Goal: Task Accomplishment & Management: Manage account settings

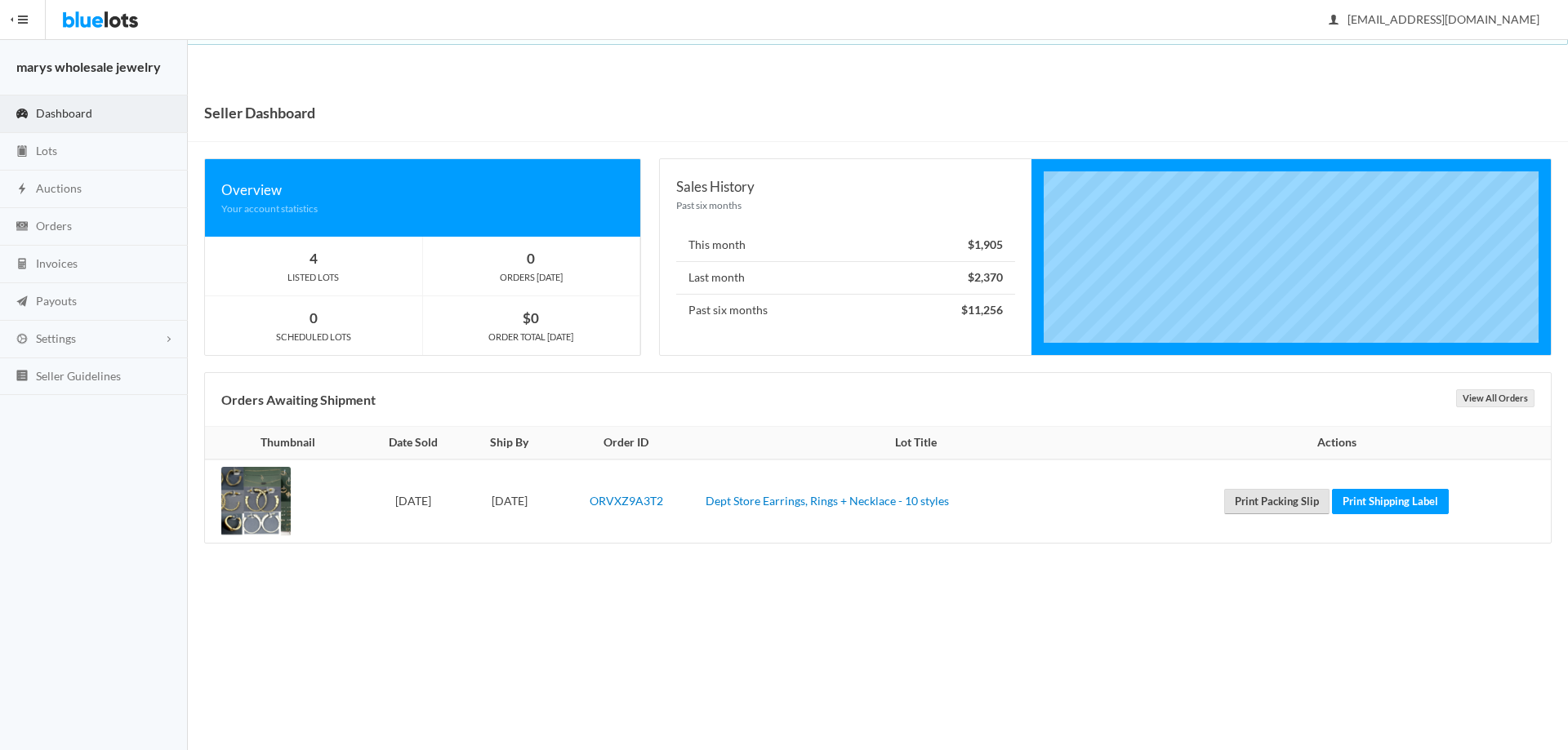
click at [1287, 497] on link "Print Packing Slip" at bounding box center [1277, 501] width 105 height 25
click at [1391, 505] on link "Print Shipping Label" at bounding box center [1391, 501] width 117 height 25
click at [65, 225] on span "Orders" at bounding box center [54, 225] width 36 height 14
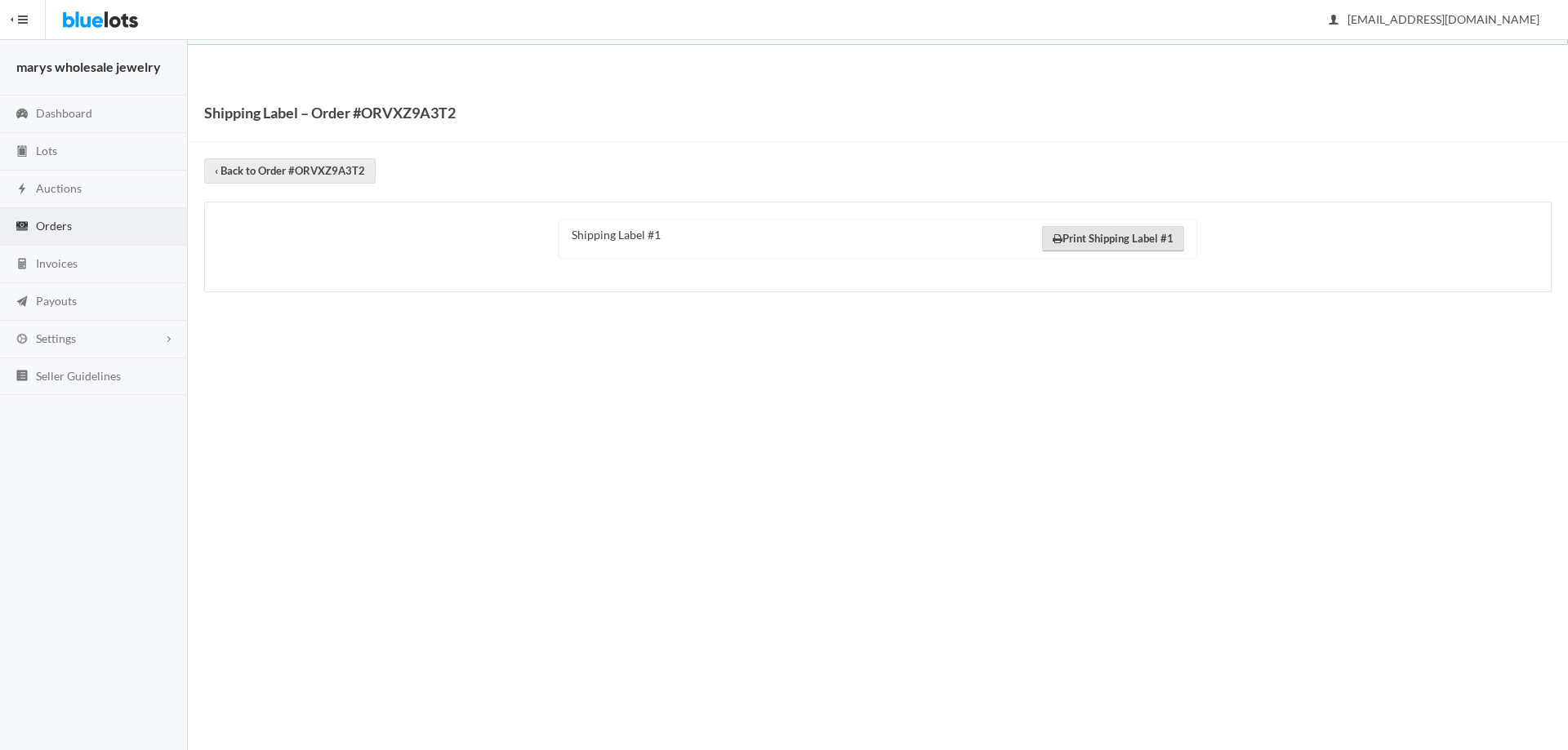
click at [1130, 236] on link "Print Shipping Label #1" at bounding box center [1113, 238] width 142 height 25
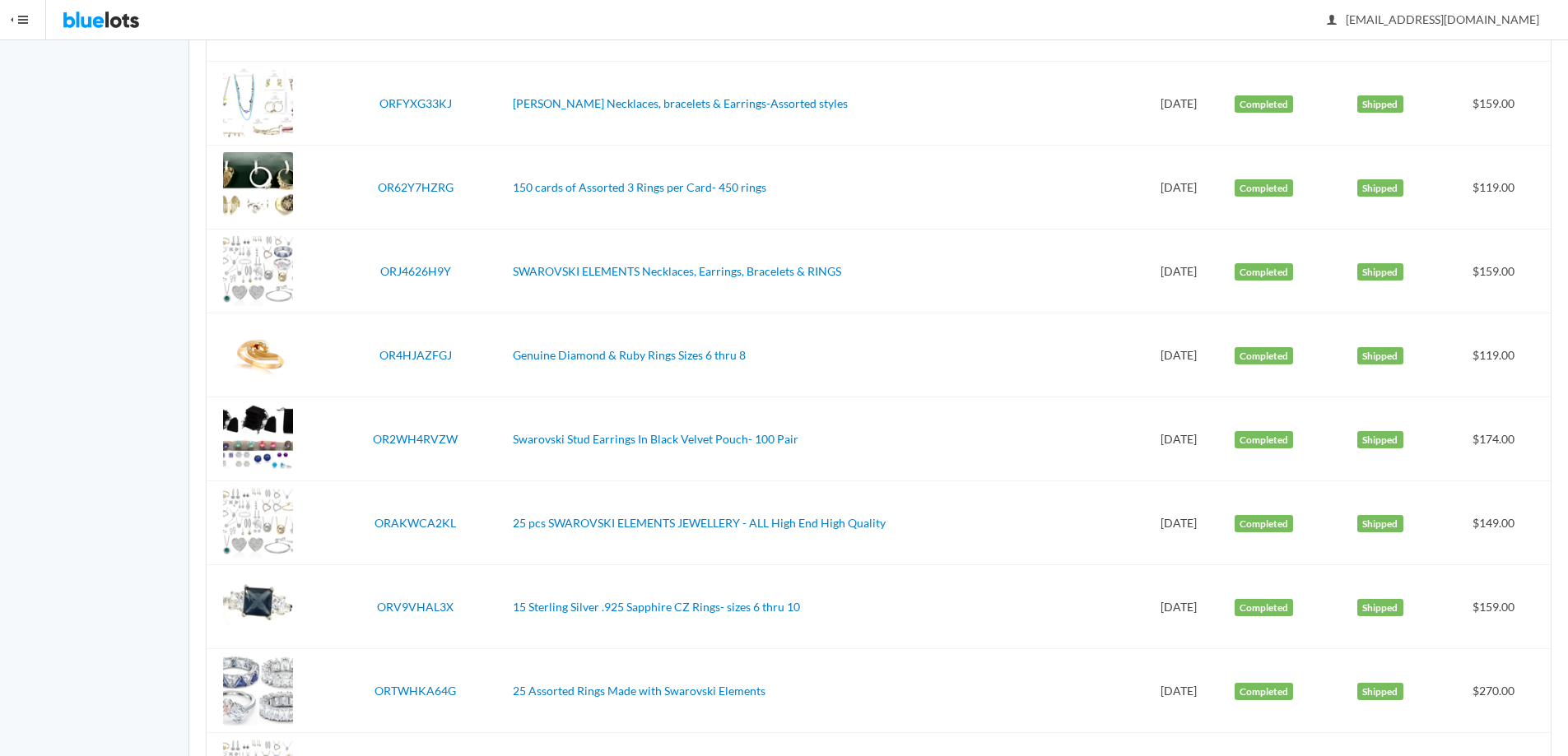
scroll to position [873, 0]
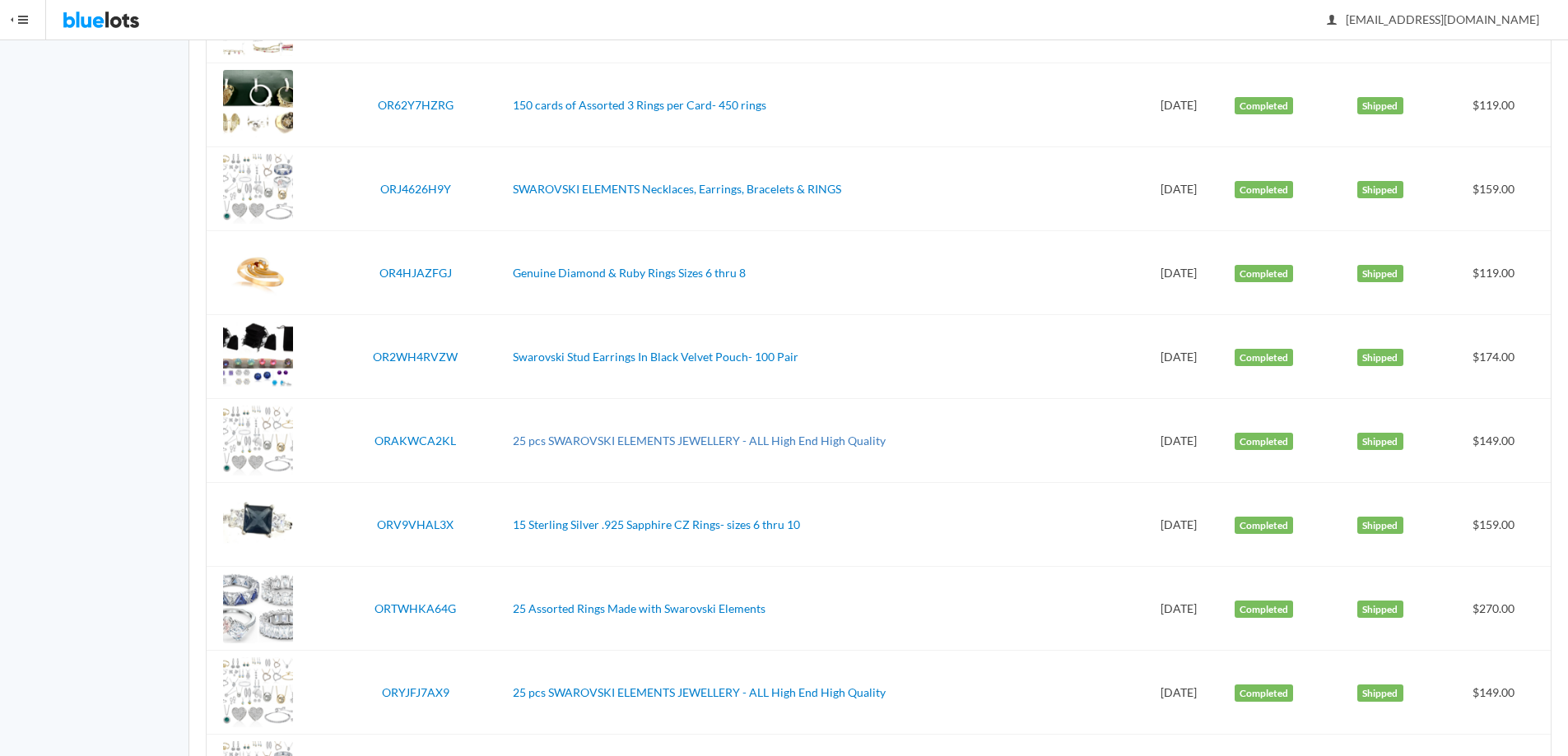
click at [794, 438] on link "25 pcs SWAROVSKI ELEMENTS JEWELLERY - ALL High End High Quality" at bounding box center [699, 440] width 373 height 14
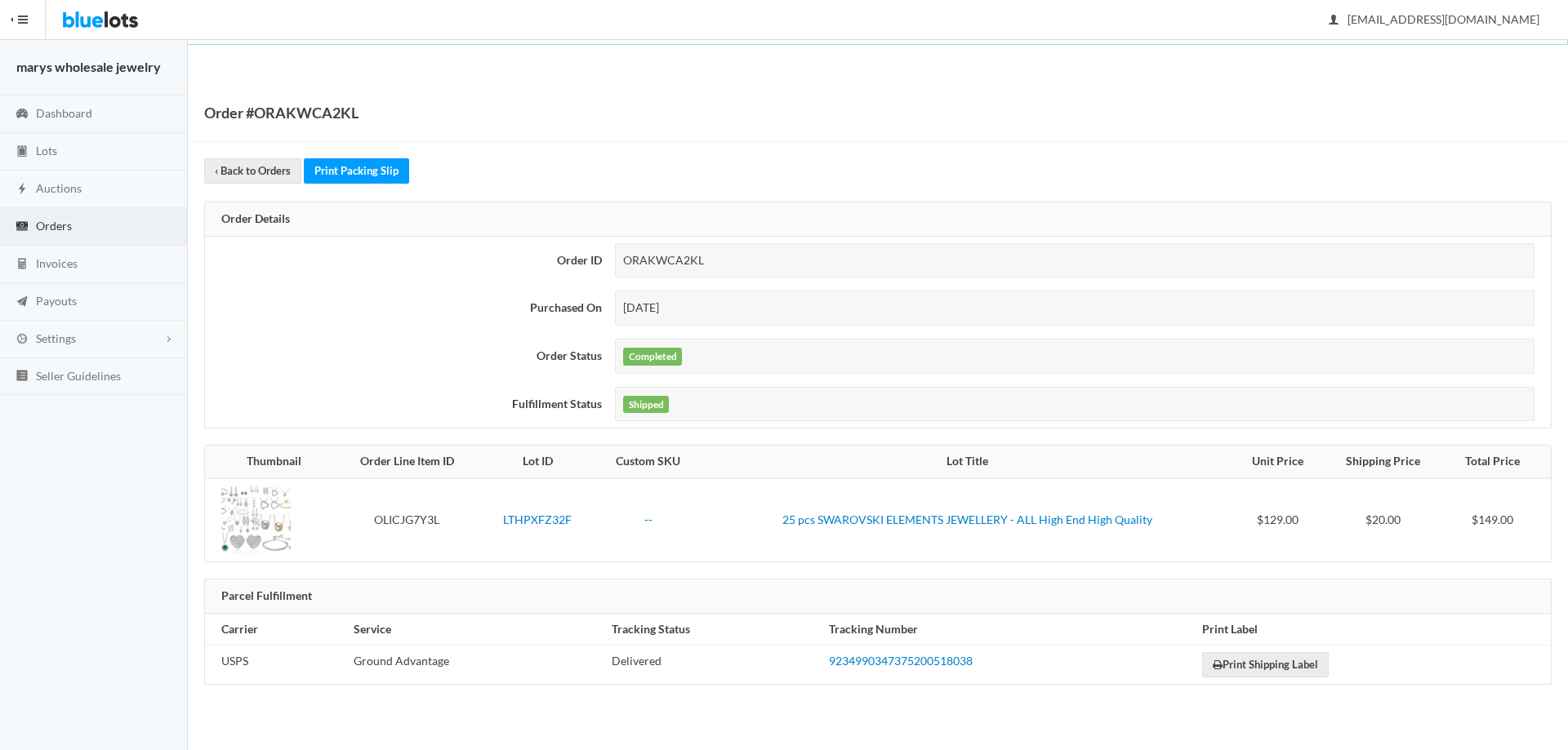
click at [1324, 119] on div "Order #ORAKWCA2KL" at bounding box center [878, 113] width 1380 height 58
click at [1318, 661] on link "Print Shipping Label" at bounding box center [1265, 664] width 127 height 25
click at [917, 664] on link "9234990347375200518038" at bounding box center [900, 661] width 144 height 14
click at [56, 186] on span "Auctions" at bounding box center [59, 188] width 46 height 14
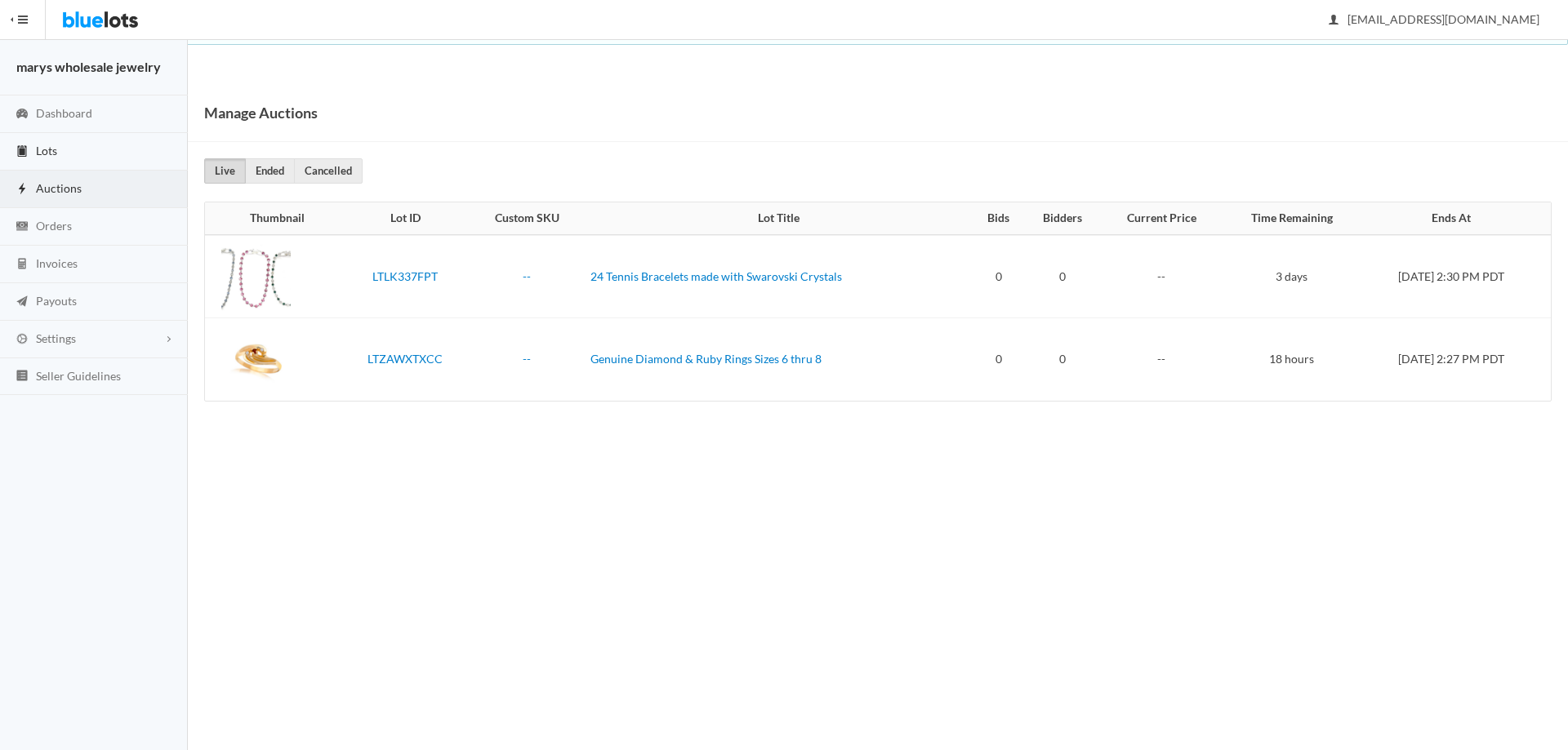
click at [64, 152] on link "Lots" at bounding box center [94, 152] width 188 height 38
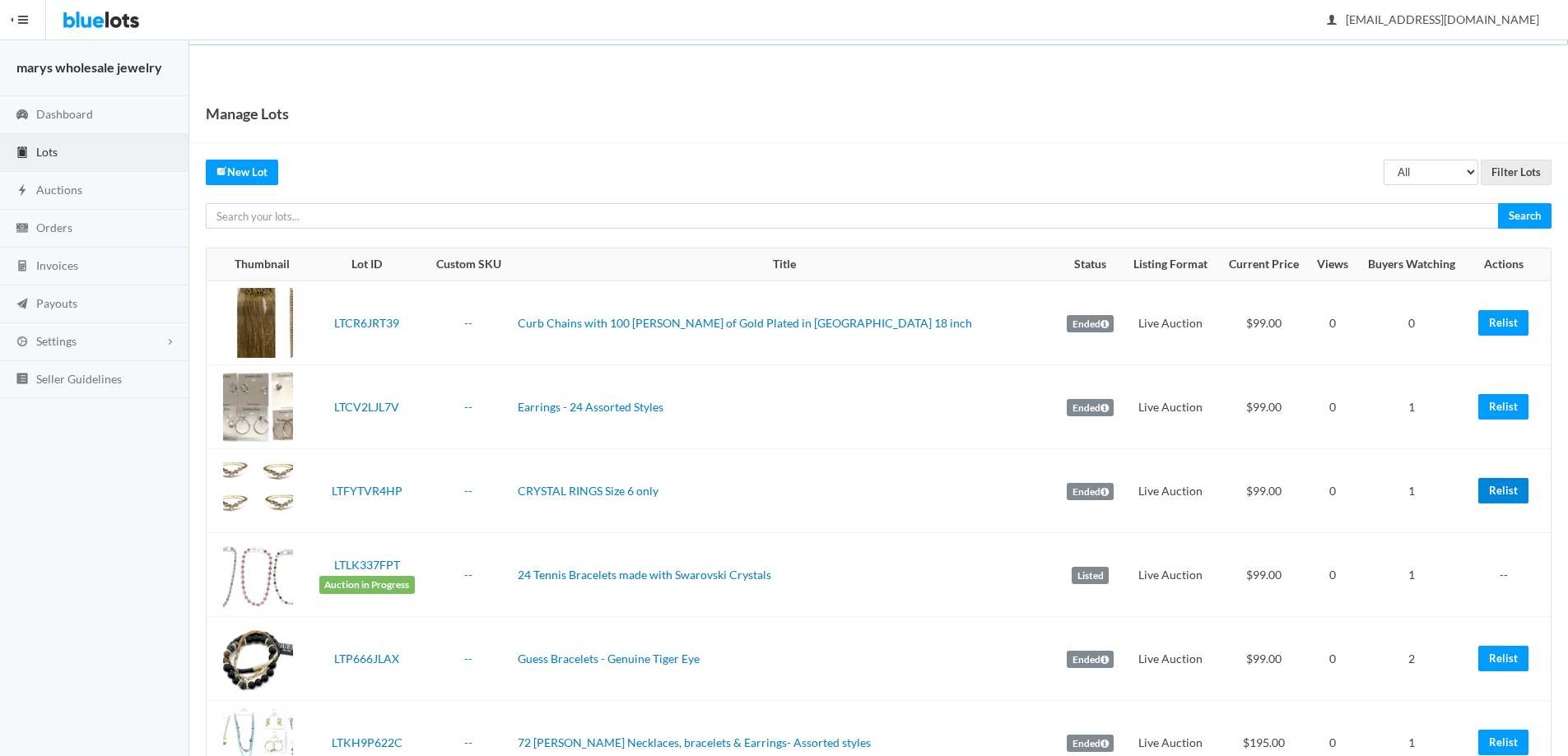
click at [1504, 496] on link "Relist" at bounding box center [1504, 490] width 50 height 25
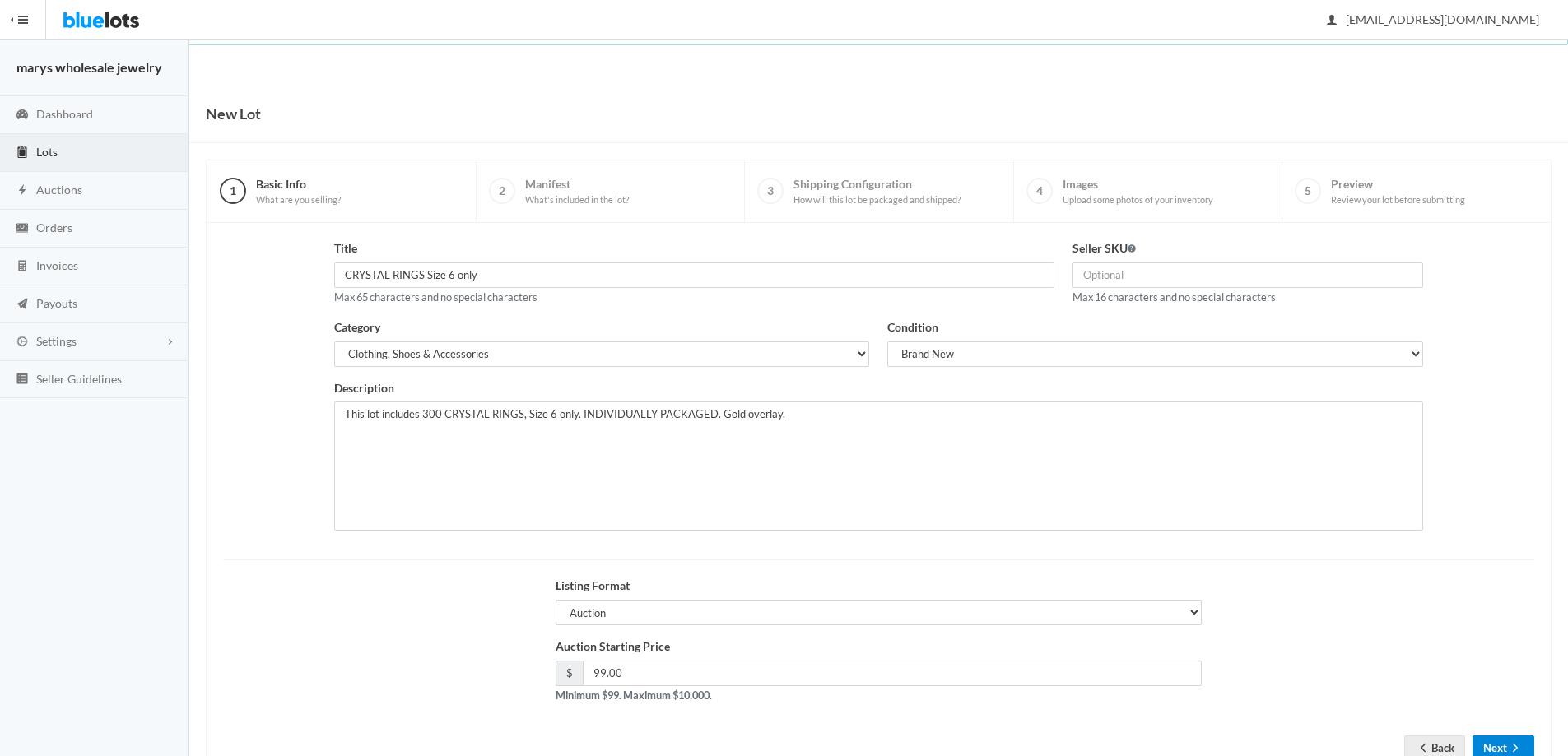
click at [1491, 746] on button "Next" at bounding box center [1503, 747] width 62 height 25
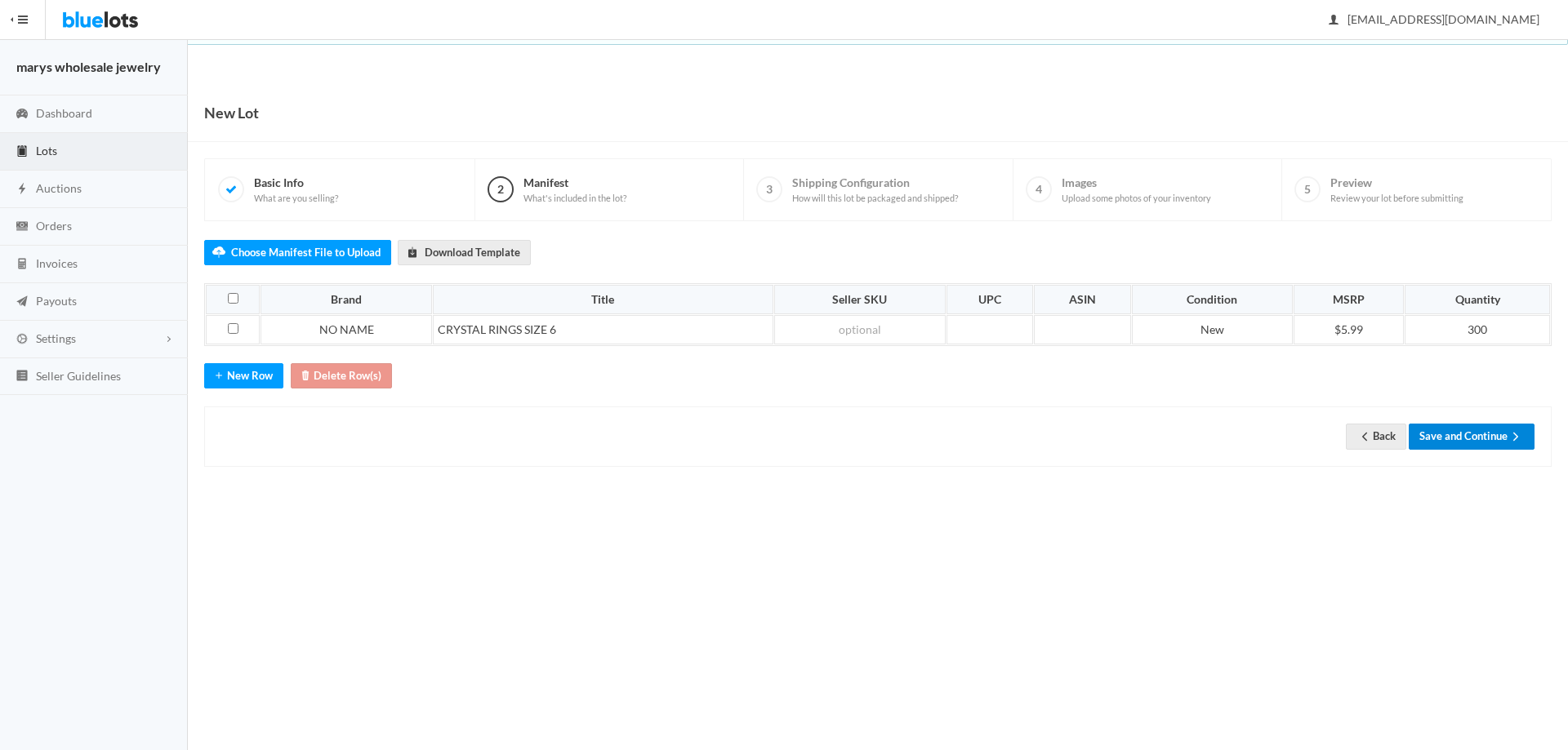
click at [1489, 440] on button "Save and Continue" at bounding box center [1472, 436] width 126 height 25
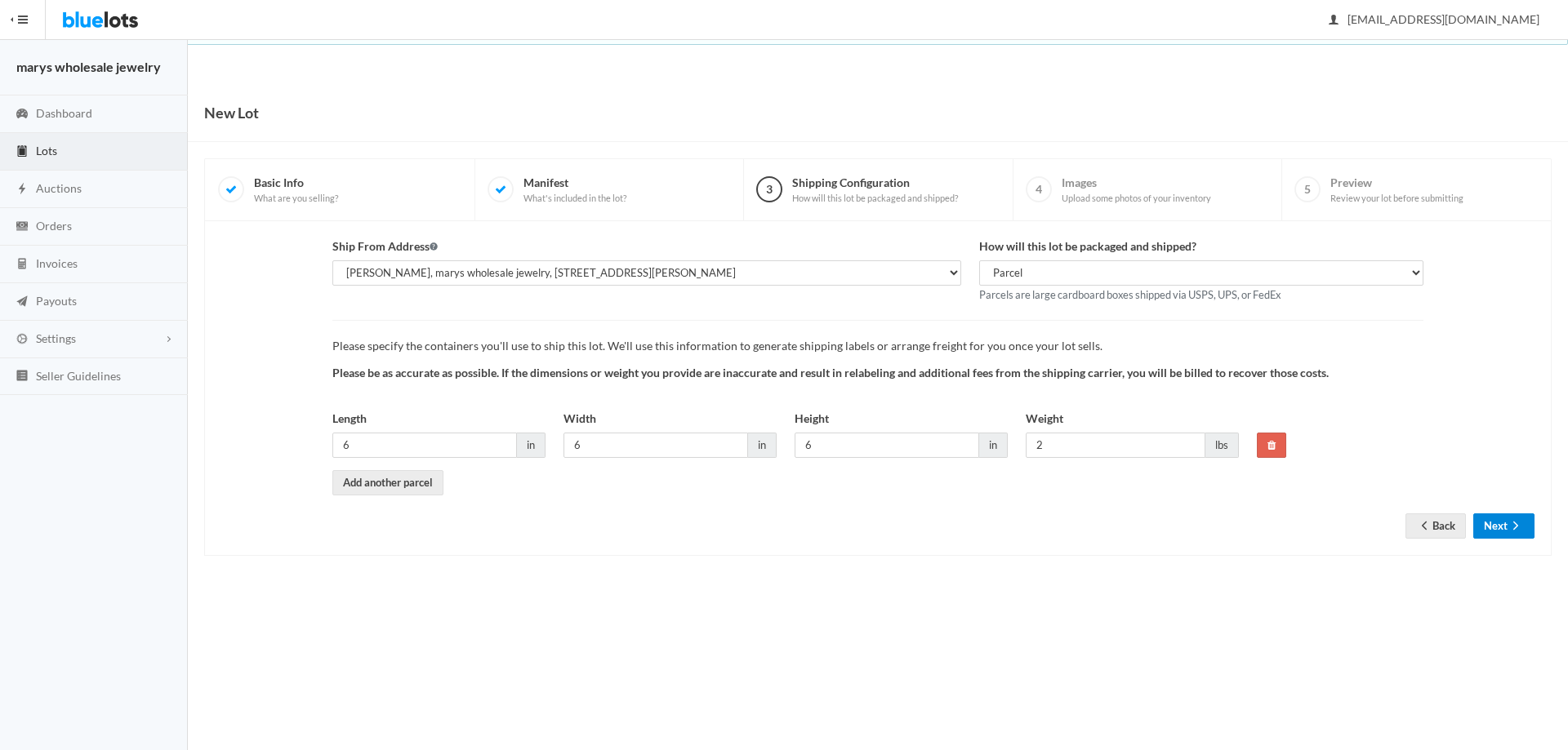
click at [1504, 529] on button "Next" at bounding box center [1503, 526] width 61 height 25
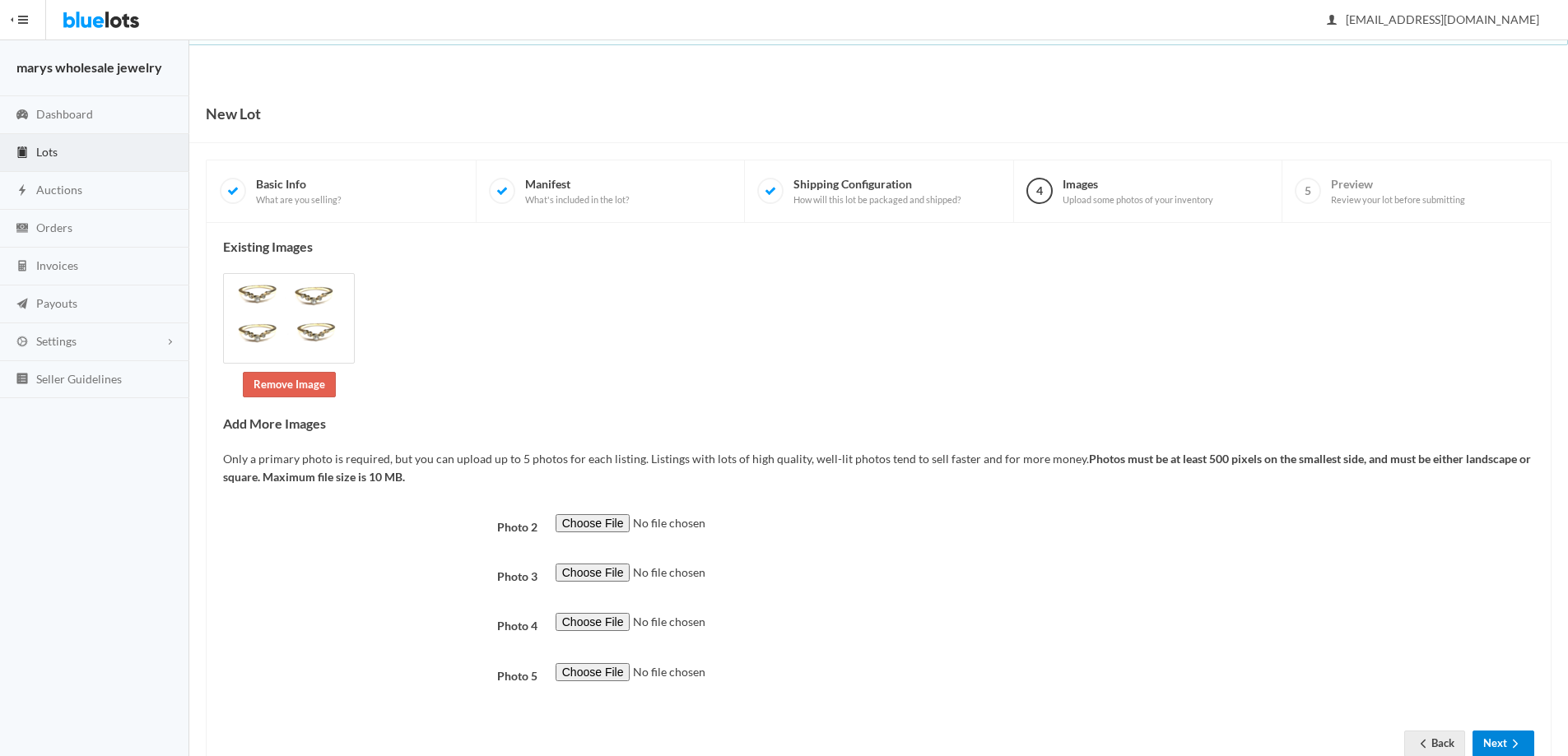
click at [1511, 739] on icon "arrow forward" at bounding box center [1515, 743] width 16 height 13
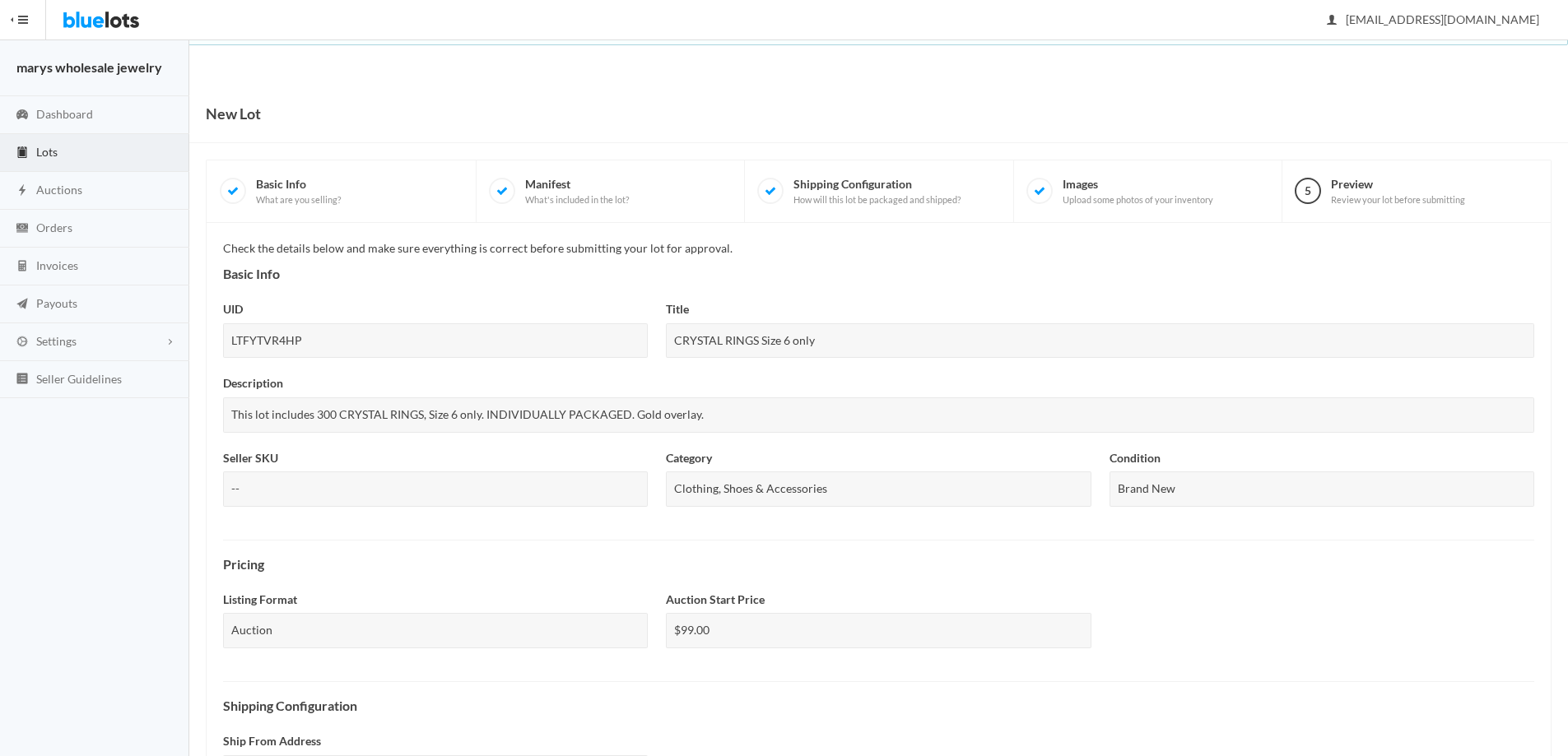
scroll to position [407, 0]
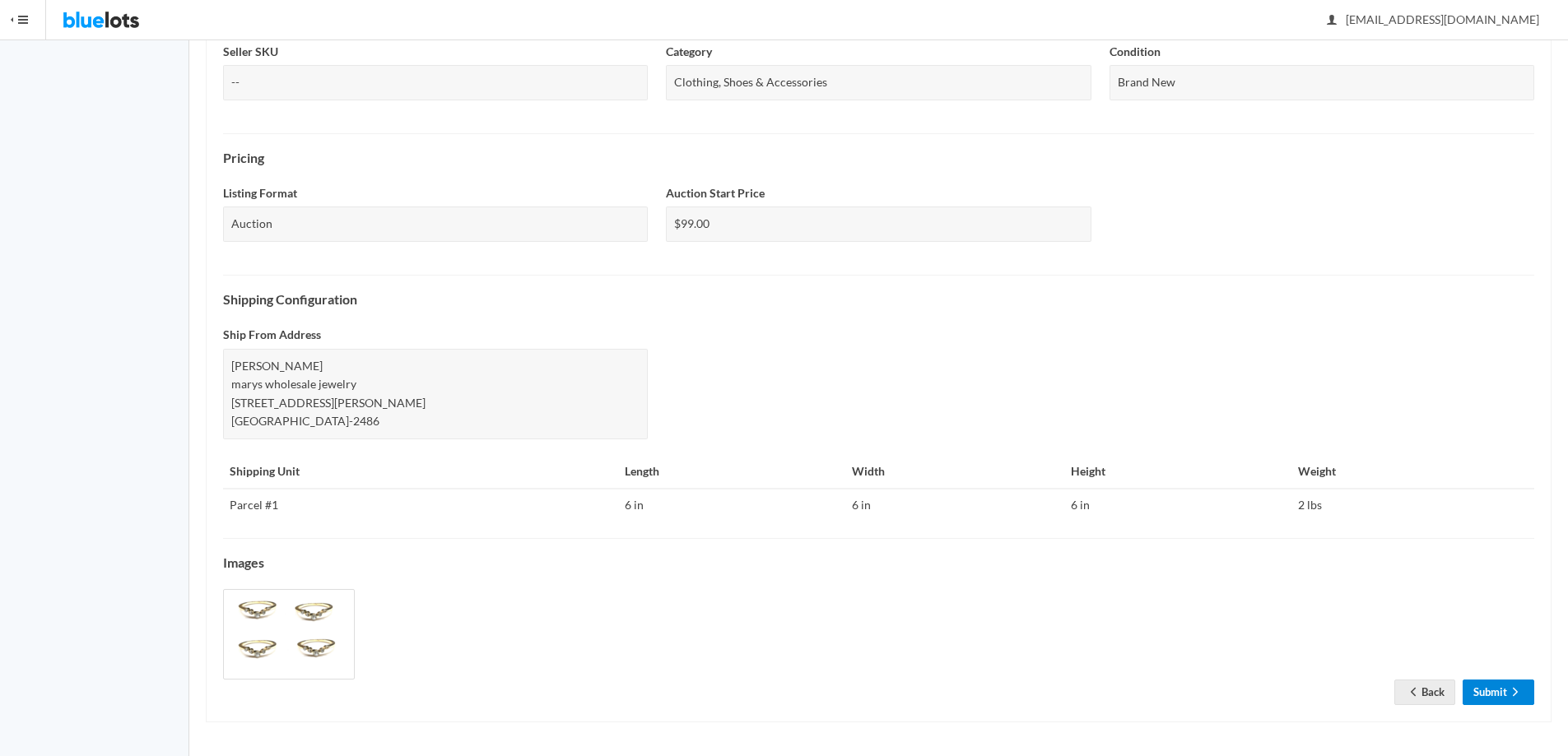
click at [1503, 693] on link "Submit" at bounding box center [1498, 692] width 72 height 25
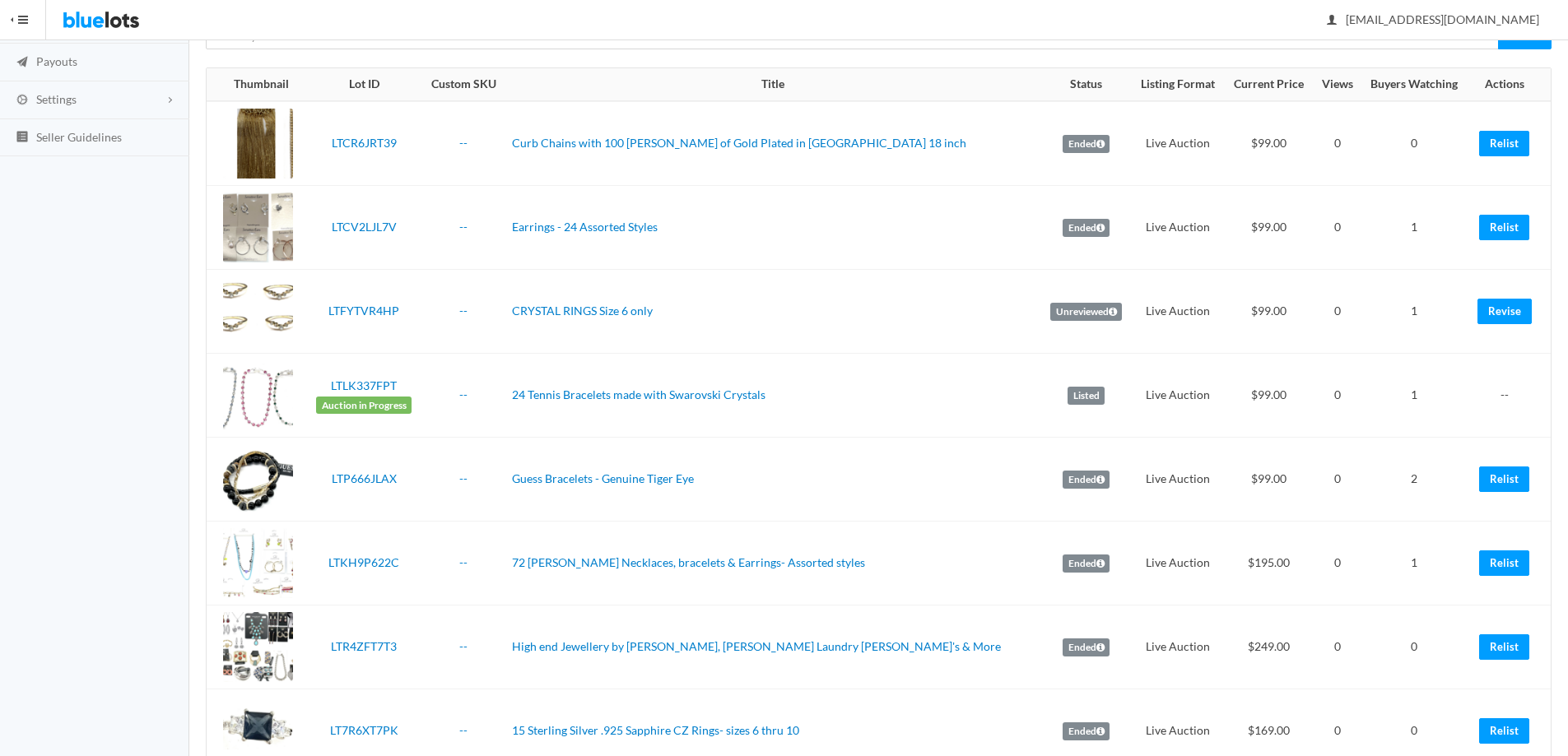
scroll to position [247, 0]
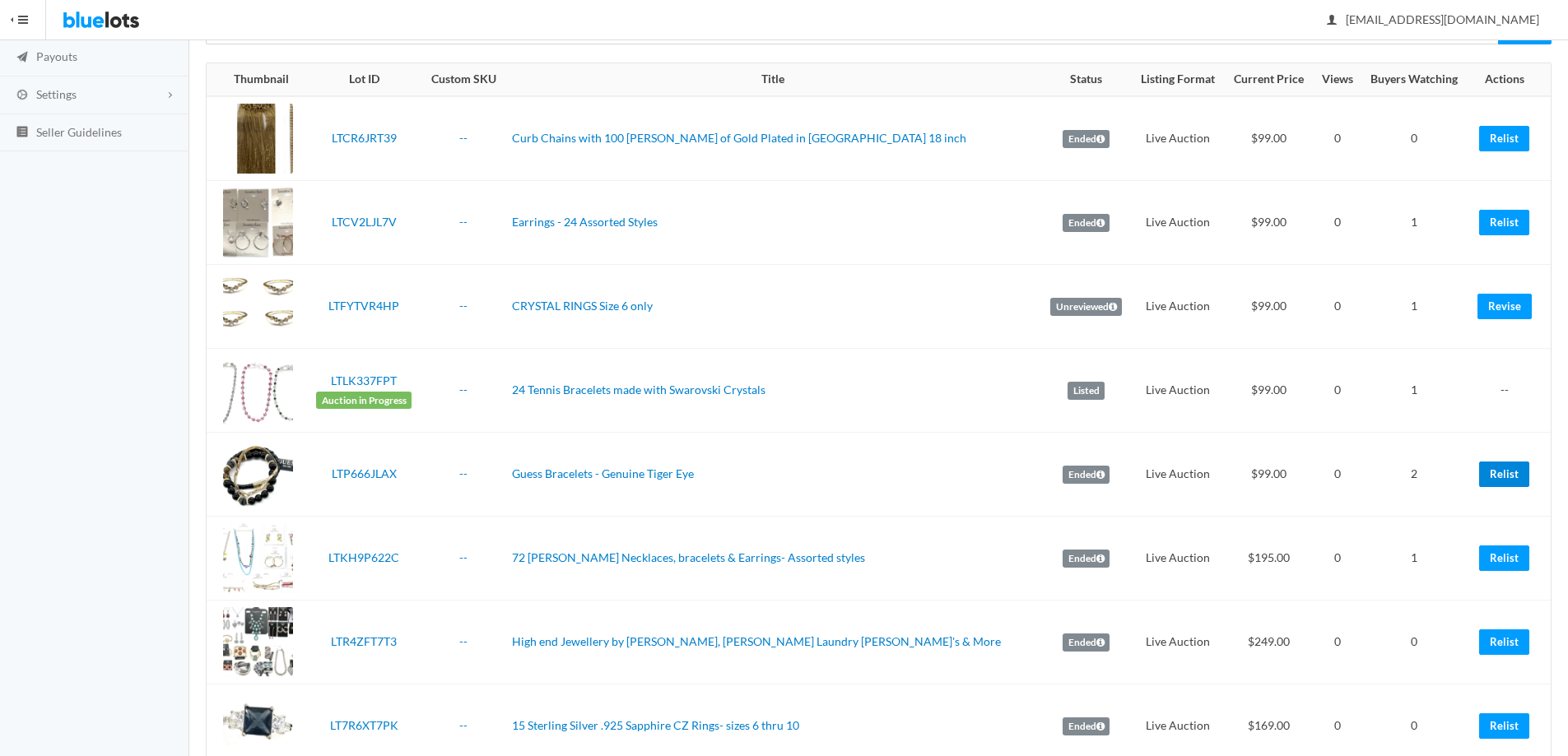
click at [1517, 477] on link "Relist" at bounding box center [1504, 473] width 50 height 25
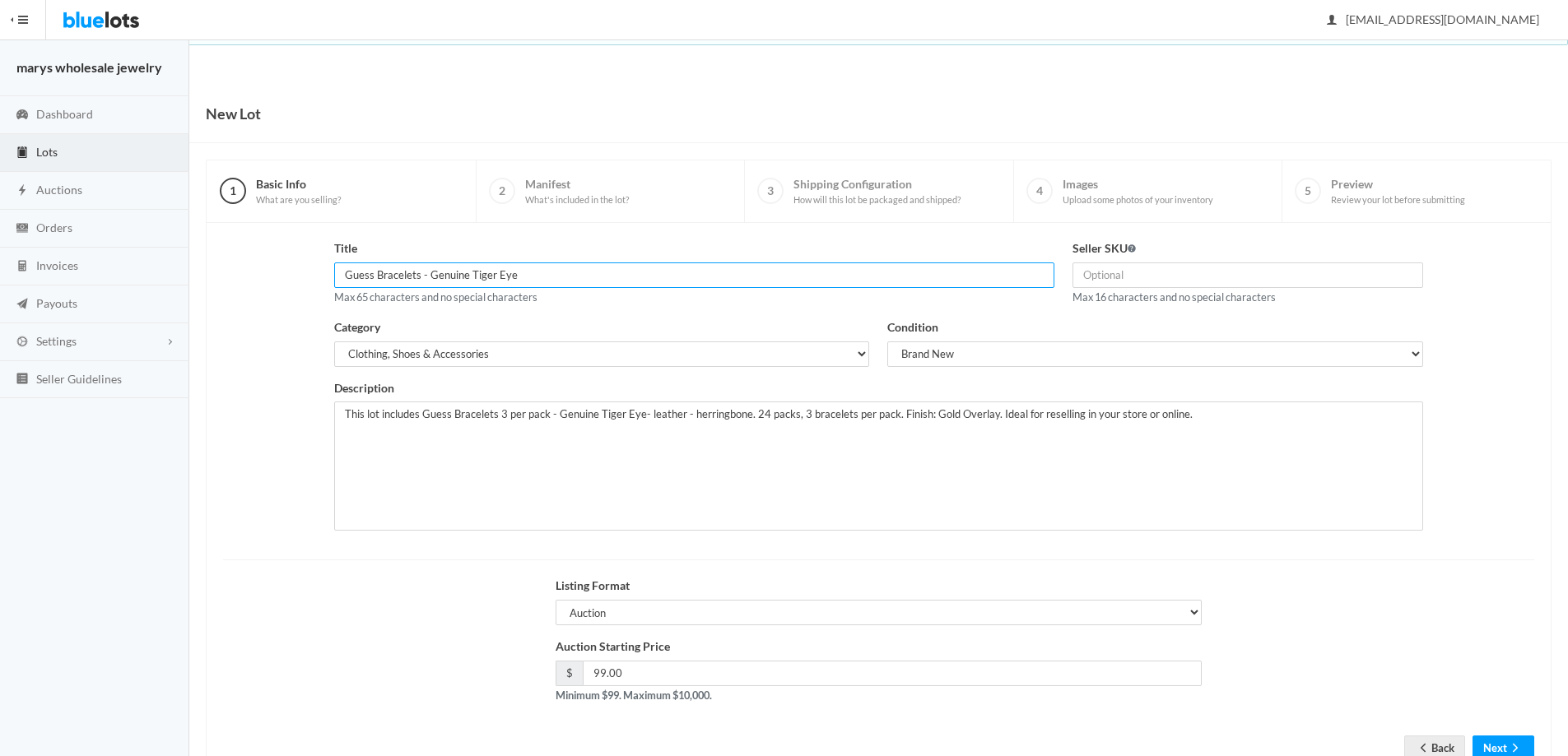
click at [340, 284] on input "Guess Bracelets - Genuine Tiger Eye" at bounding box center [694, 275] width 720 height 25
type input "25 Guess Bracelets - Genuine Tiger Eye"
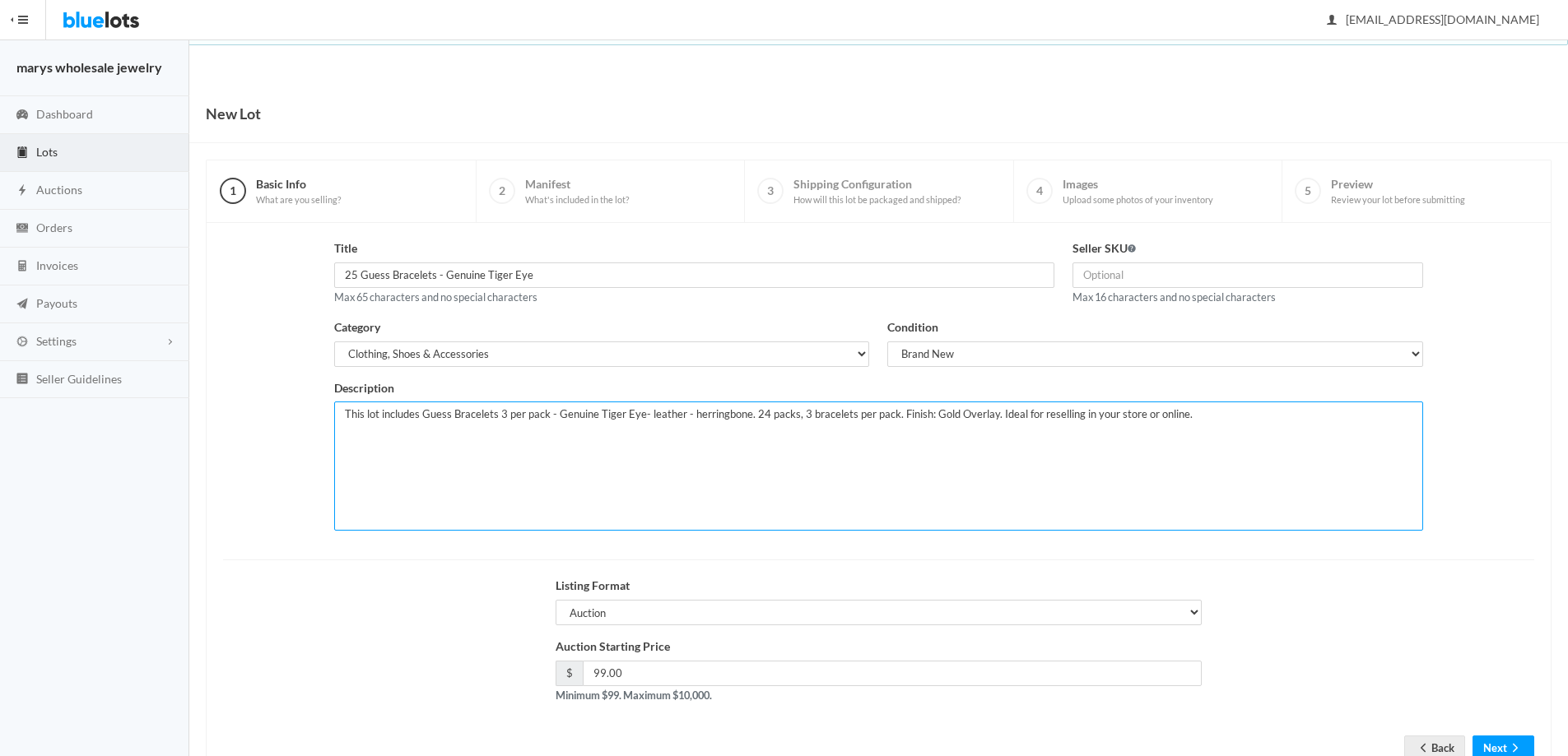
click at [759, 410] on textarea "This lot includes Guess Bracelets 3 per pack - Genuine Tiger Eye- leather - her…" at bounding box center [879, 466] width 1090 height 129
type textarea "This lot includes Guess Bracelets 3 per pack - Genuine Tiger Eye- leather - her…"
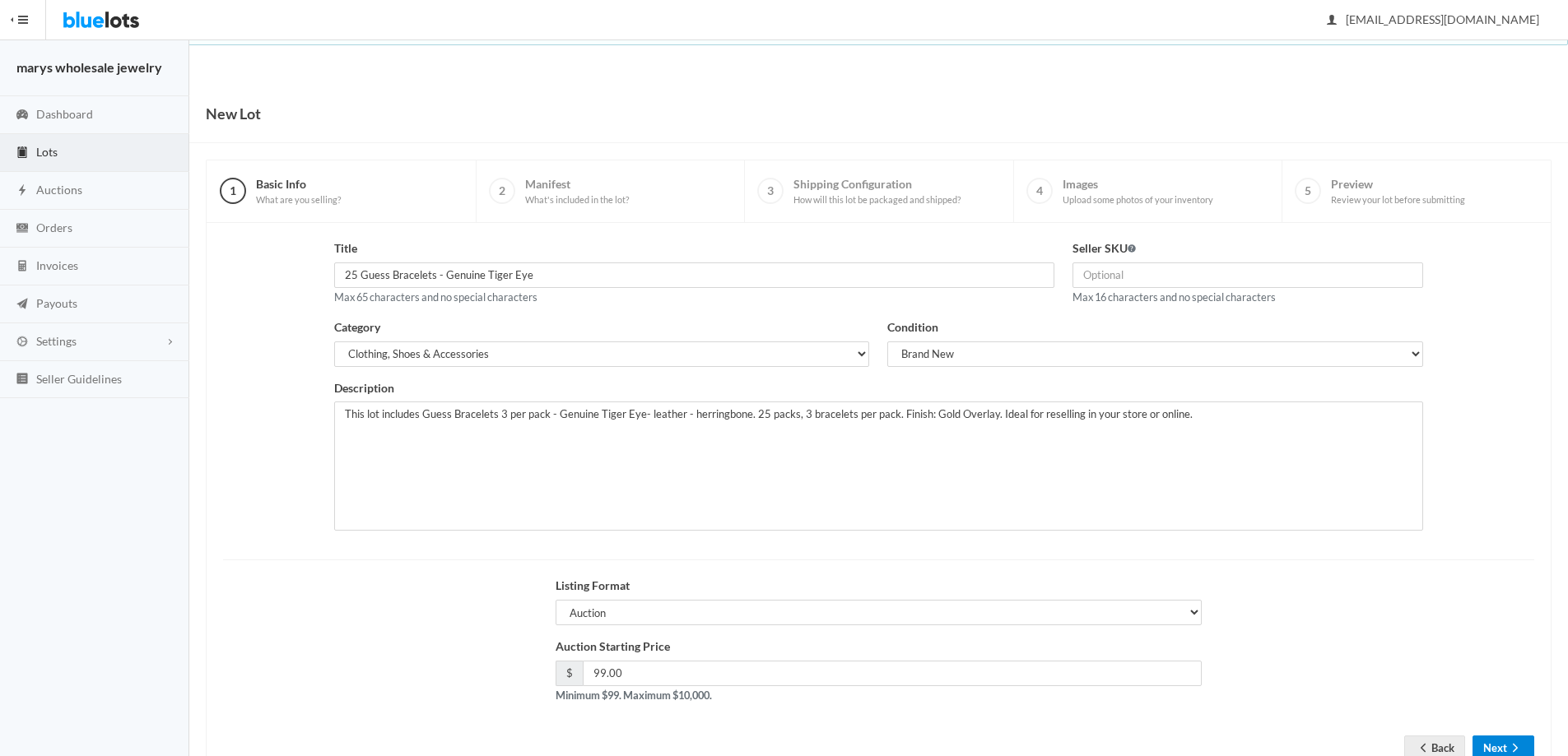
click at [1507, 744] on icon "arrow forward" at bounding box center [1515, 747] width 16 height 13
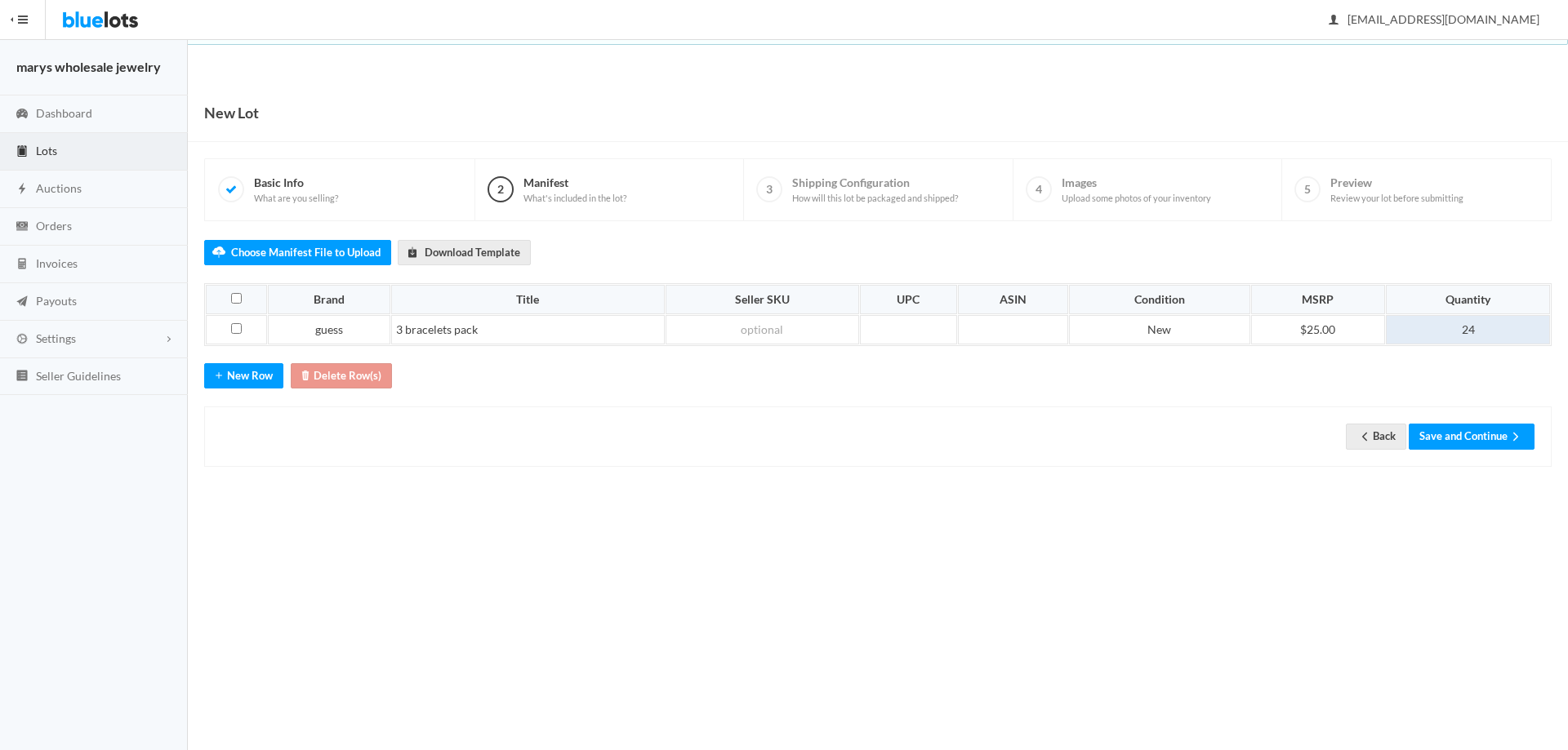
click at [1489, 317] on td "24" at bounding box center [1468, 329] width 164 height 29
click at [1478, 438] on button "Save and Continue" at bounding box center [1472, 436] width 126 height 25
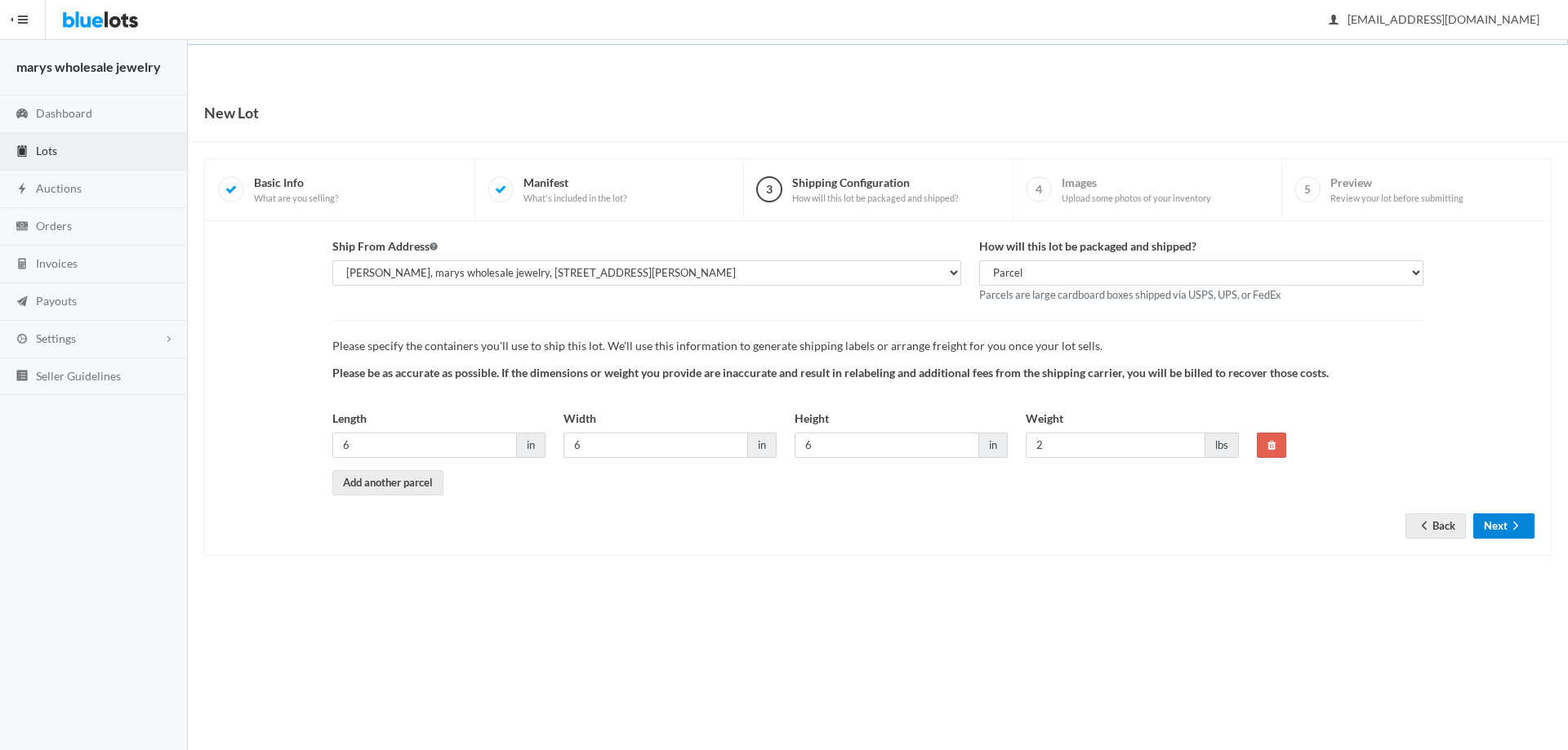
click at [1492, 524] on button "Next" at bounding box center [1503, 526] width 61 height 25
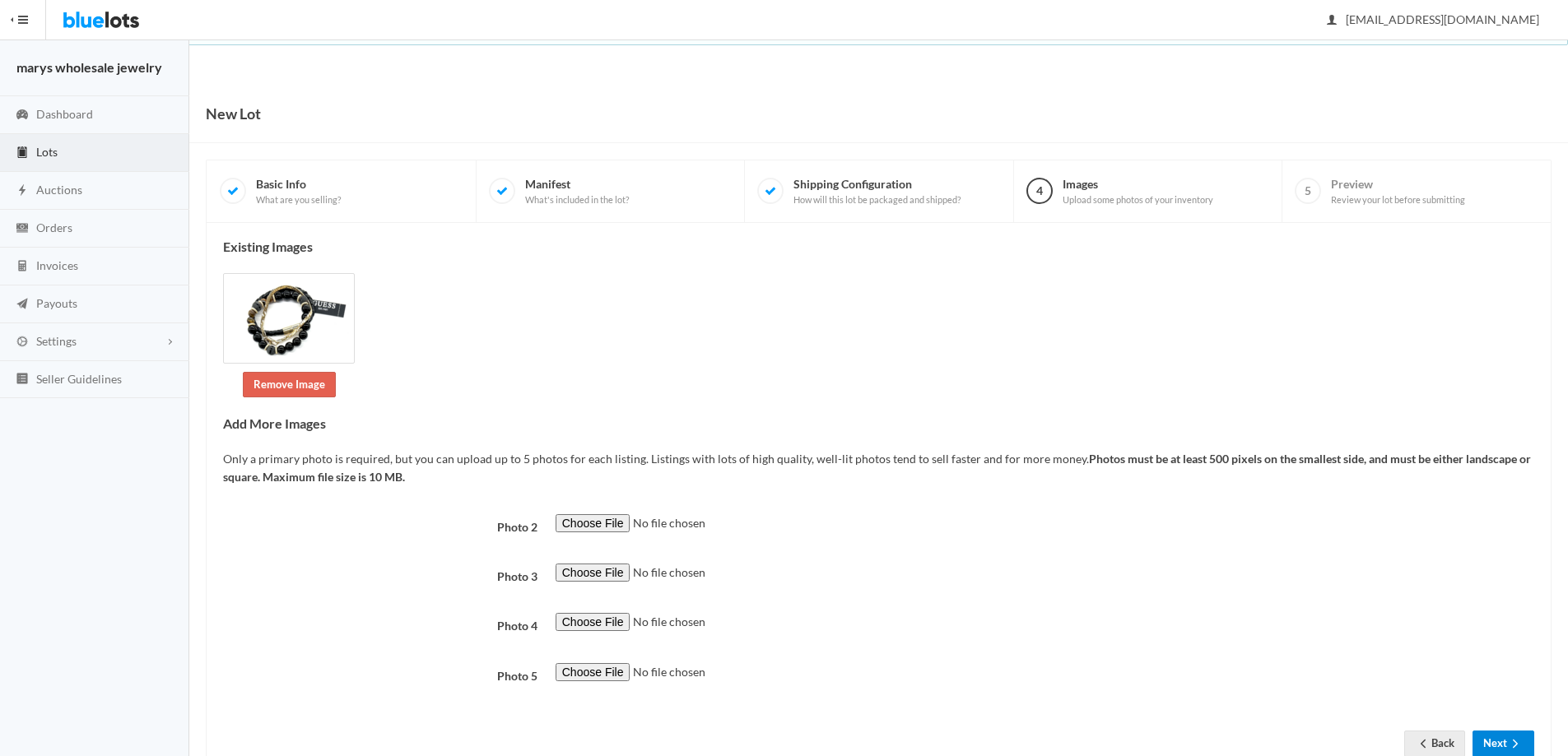
click at [1503, 743] on button "Next" at bounding box center [1503, 743] width 62 height 25
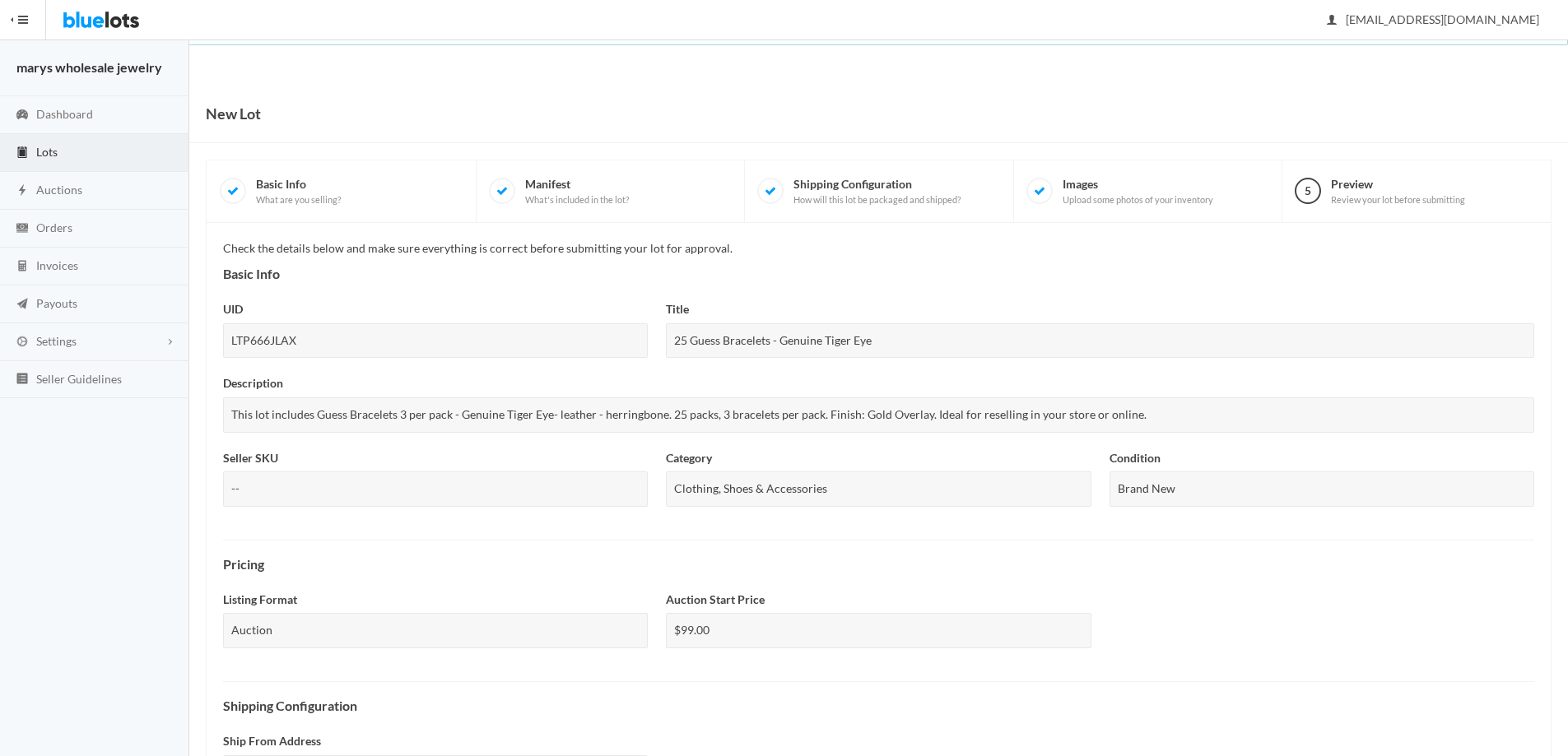
scroll to position [407, 0]
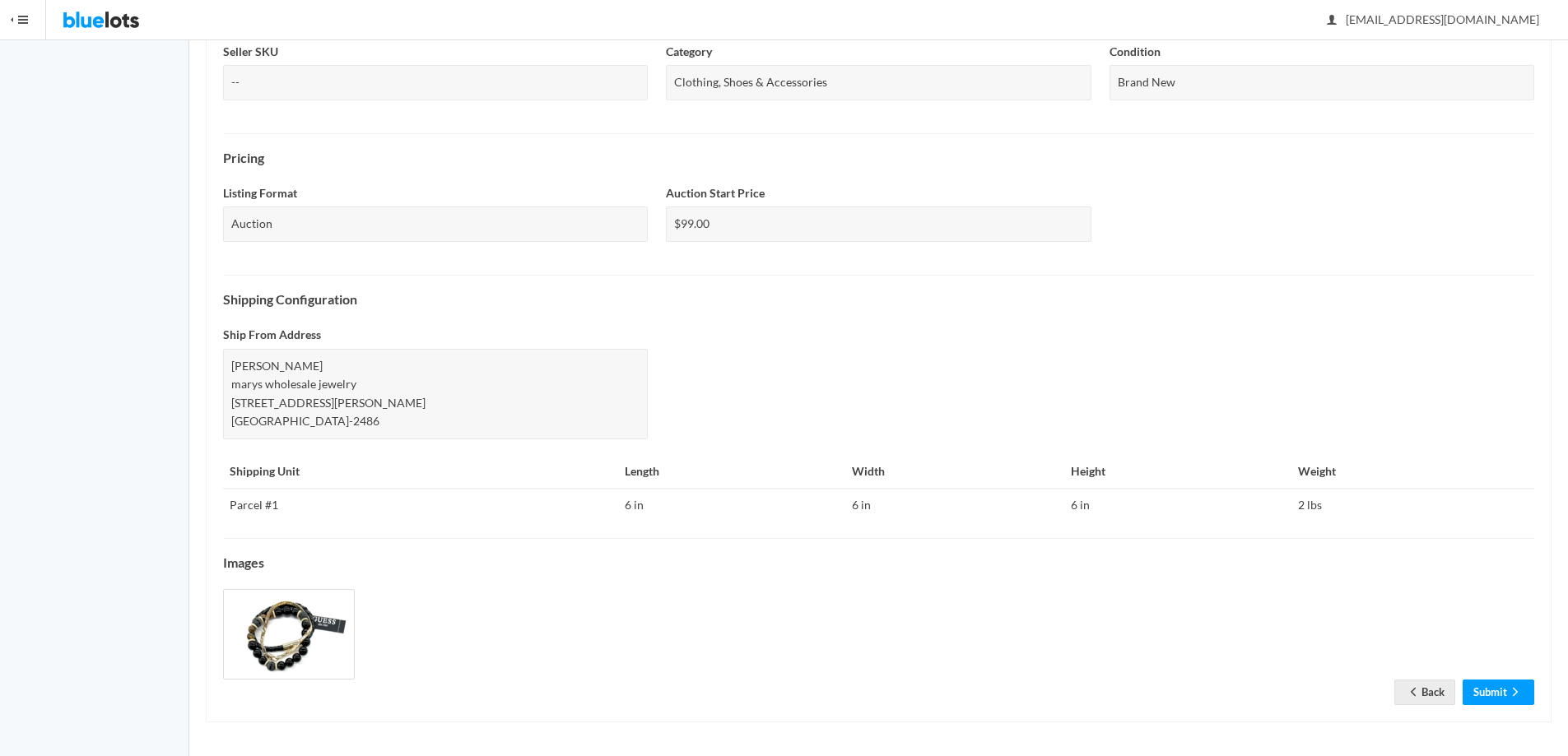
drag, startPoint x: 1579, startPoint y: 378, endPoint x: 1532, endPoint y: 785, distance: 409.7
click at [1504, 691] on link "Submit" at bounding box center [1498, 692] width 72 height 25
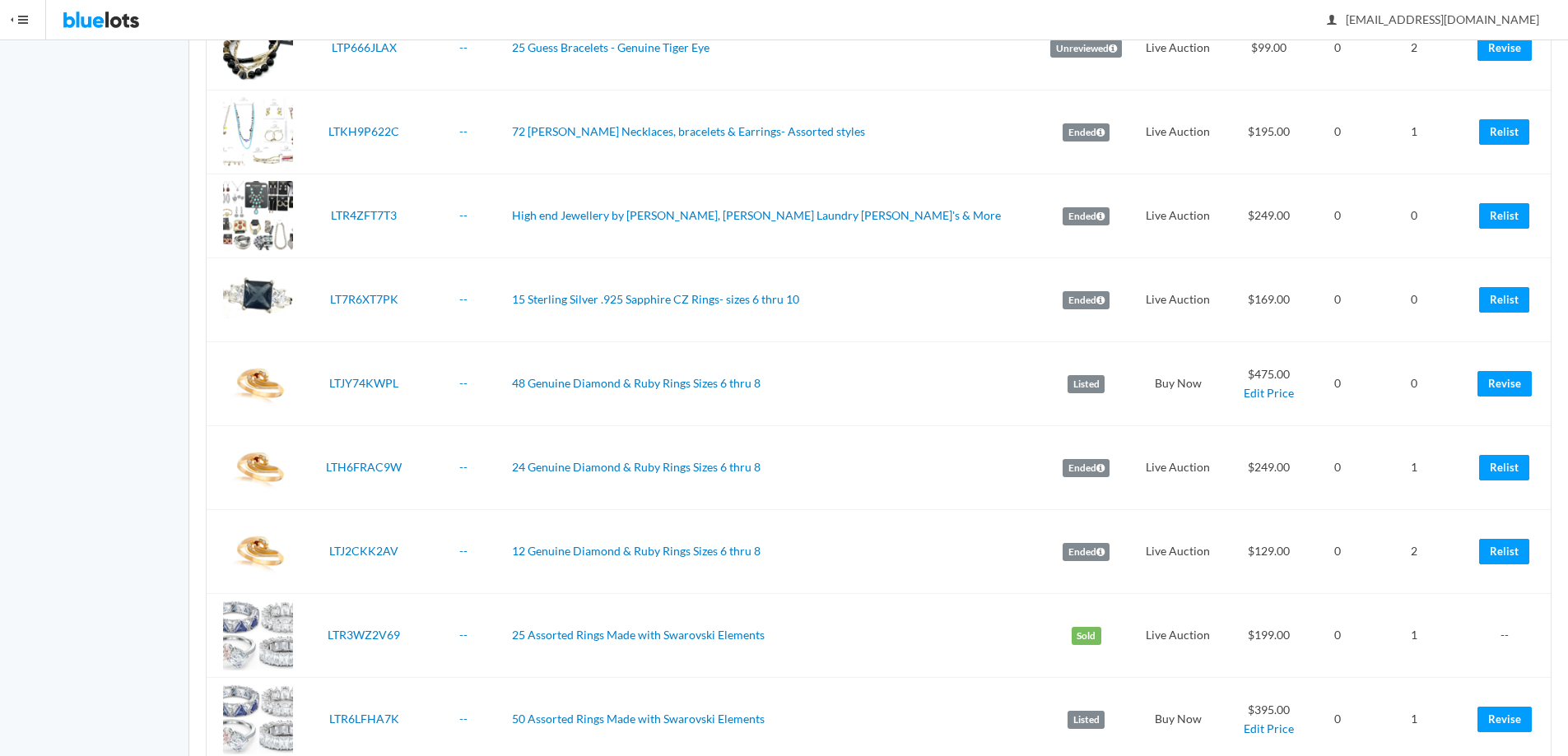
scroll to position [726, 0]
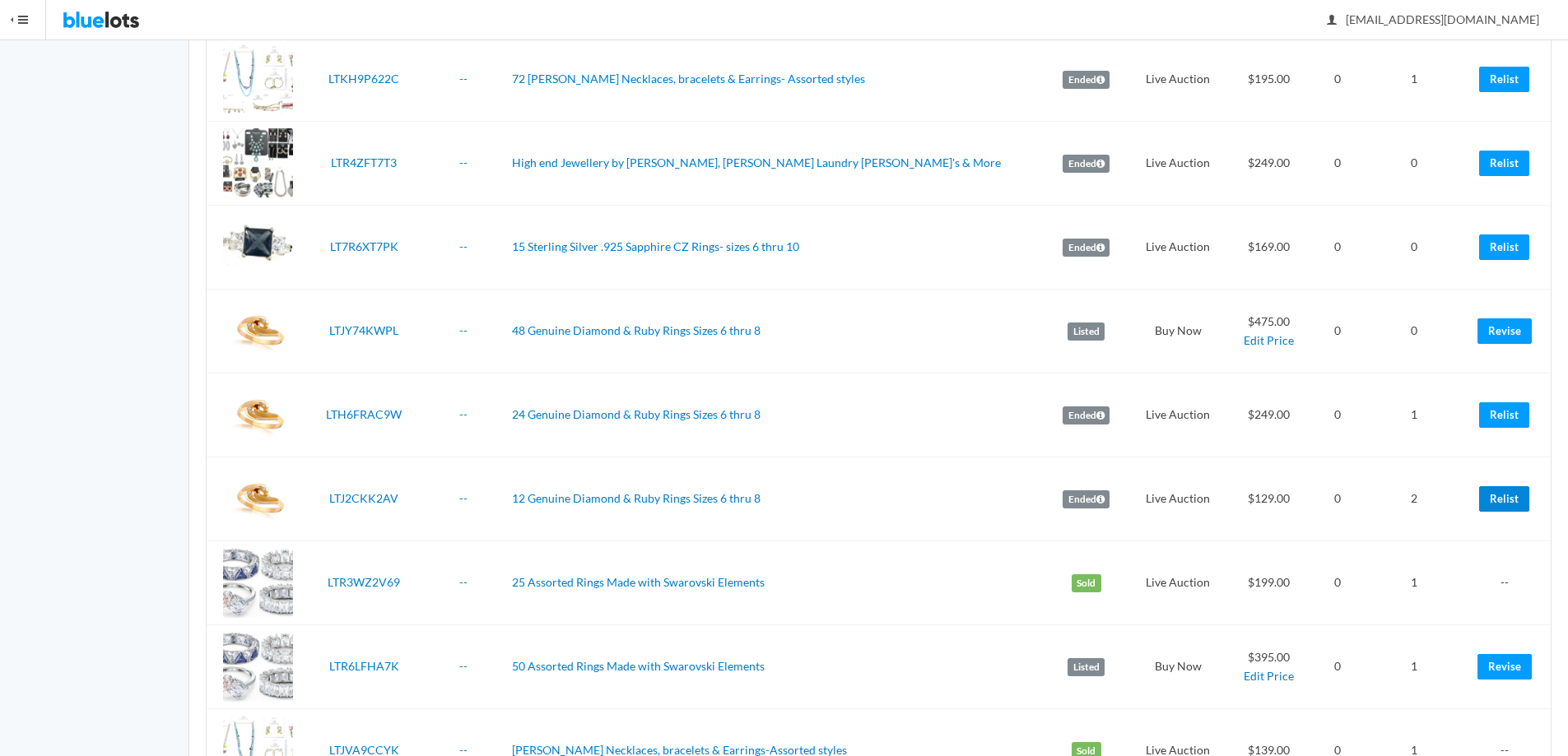
click at [1518, 497] on link "Relist" at bounding box center [1504, 499] width 50 height 25
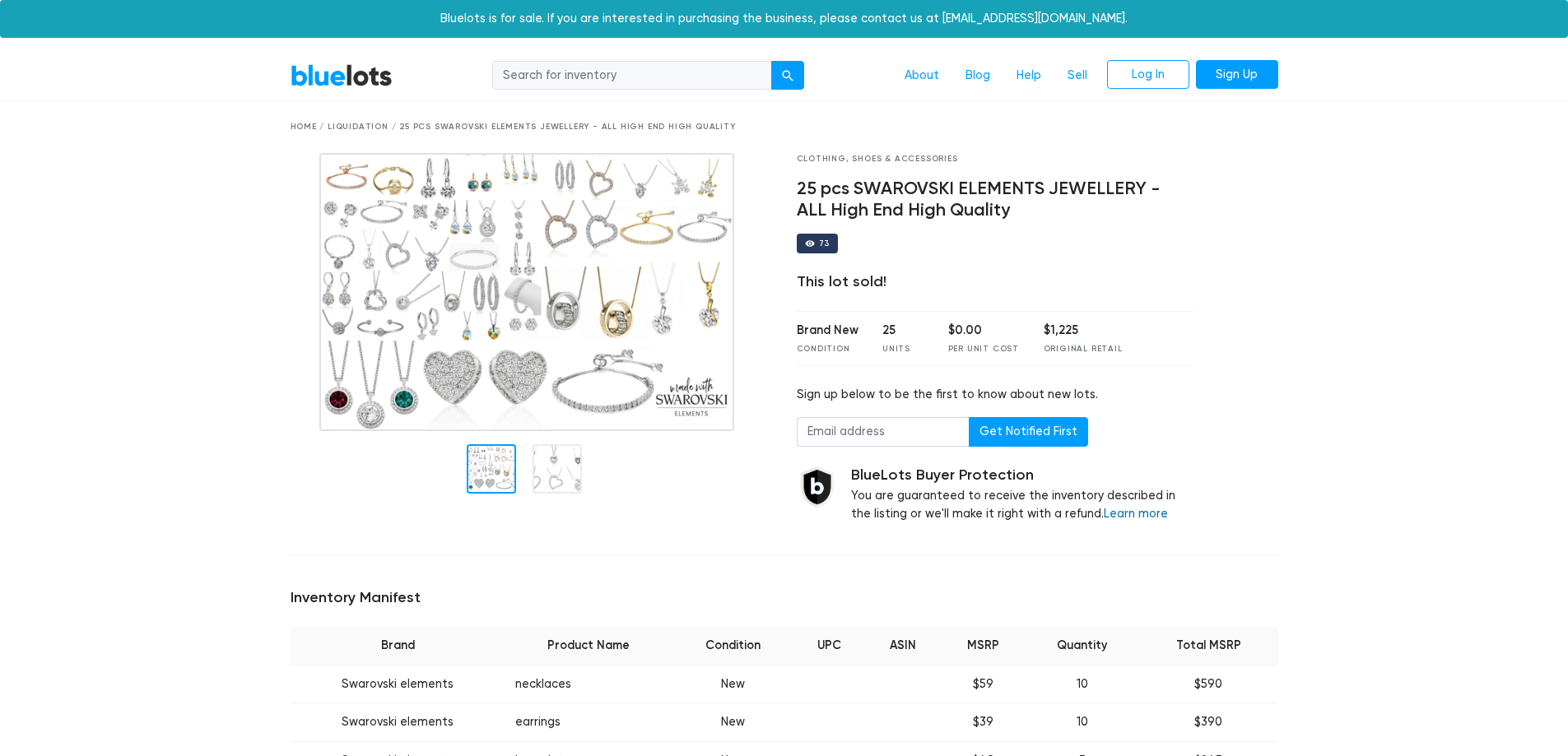
click at [1104, 512] on link "Learn more" at bounding box center [1136, 514] width 64 height 14
click at [1172, 81] on link "Log In" at bounding box center [1147, 75] width 82 height 29
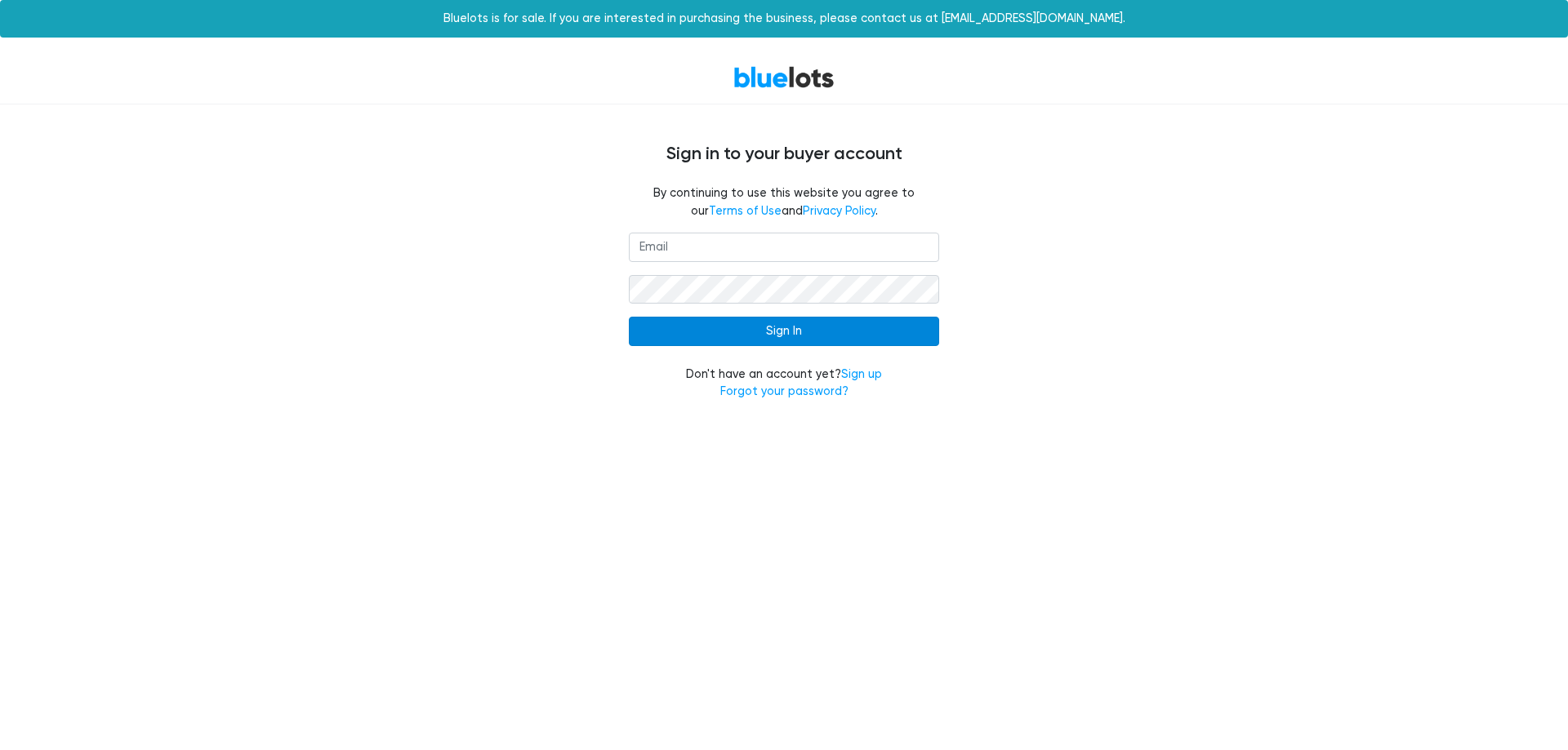
type input "[EMAIL_ADDRESS][DOMAIN_NAME]"
click at [803, 328] on input "Sign In" at bounding box center [784, 331] width 311 height 29
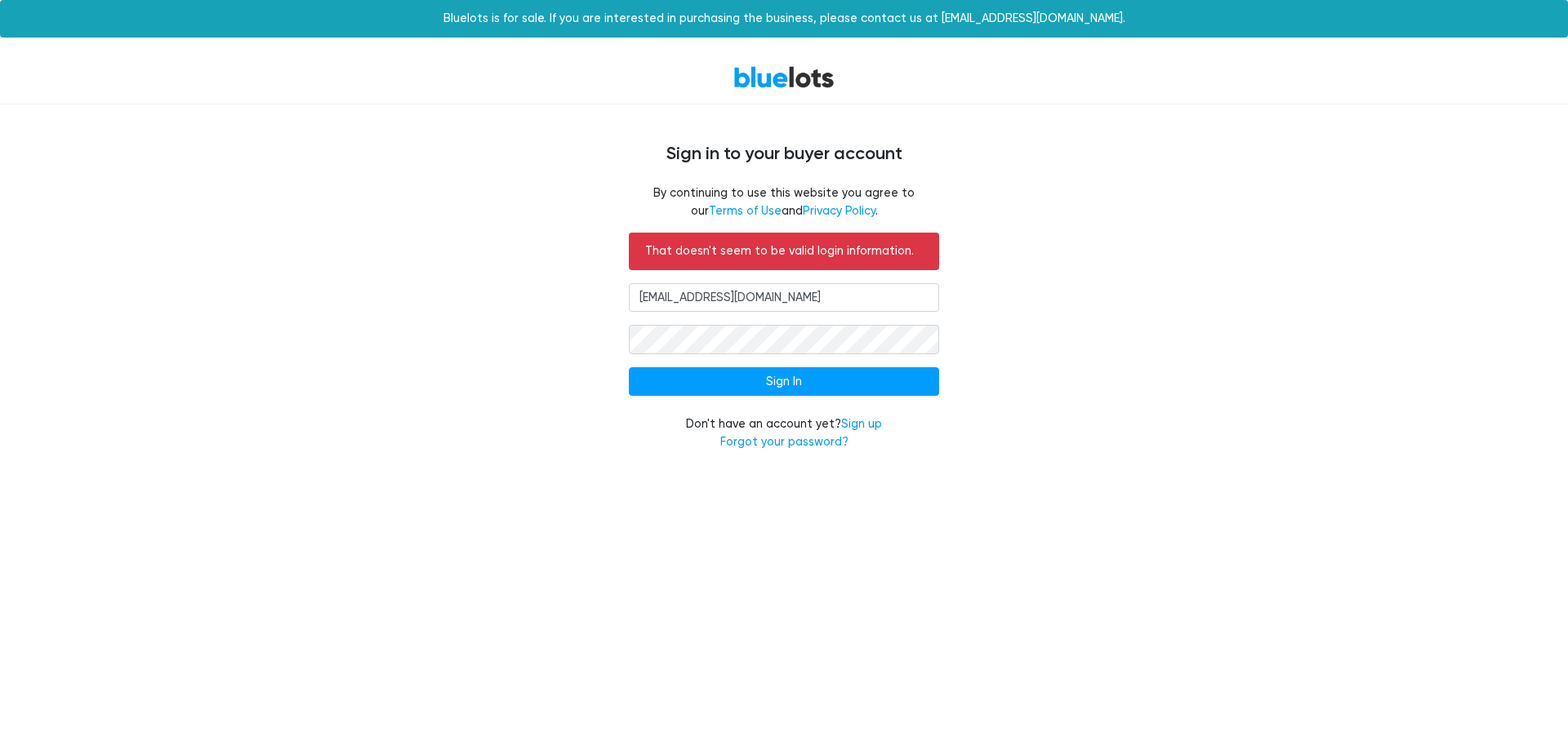
click at [760, 79] on link "BlueLots" at bounding box center [784, 77] width 102 height 24
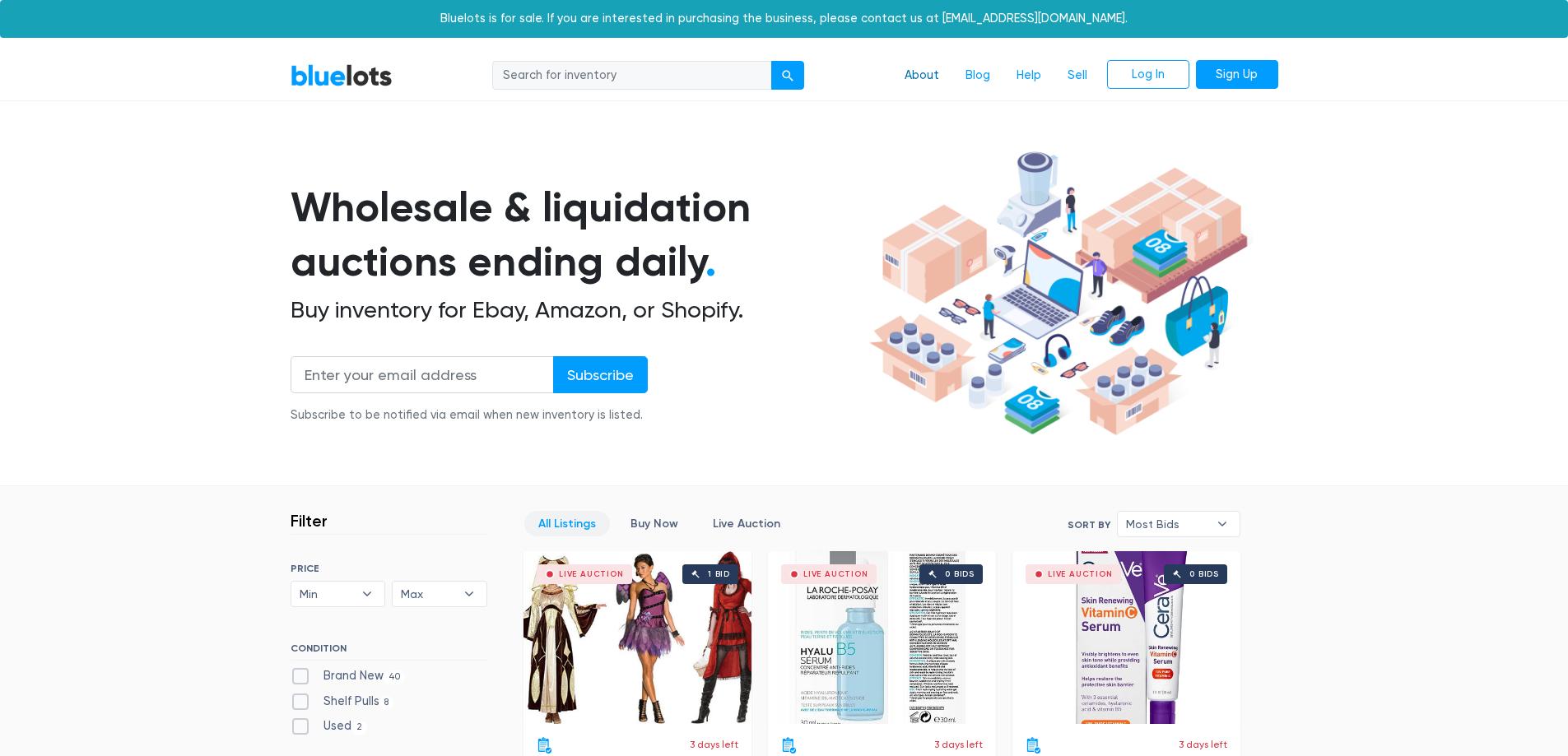
click at [928, 70] on link "About" at bounding box center [922, 75] width 61 height 31
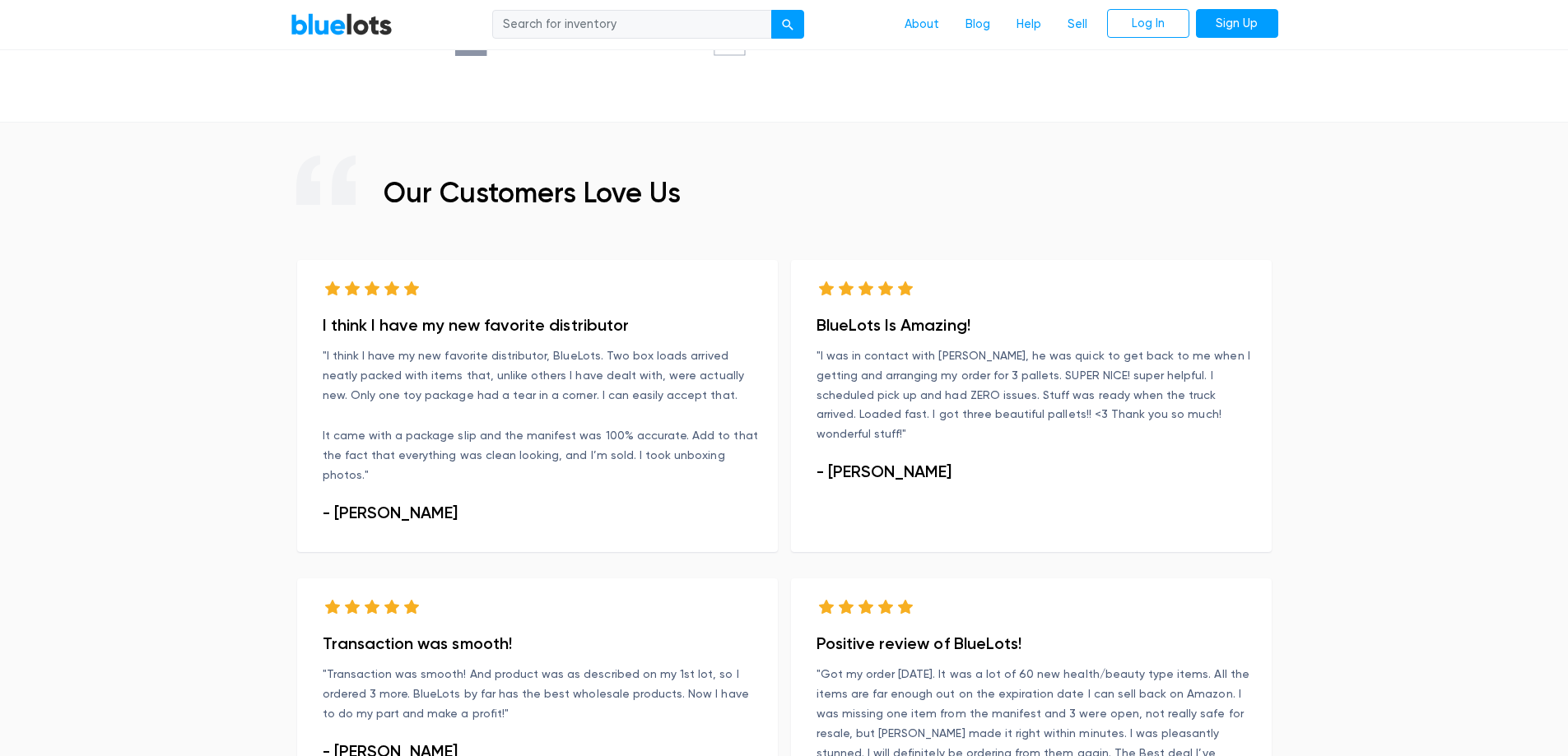
scroll to position [1089, 0]
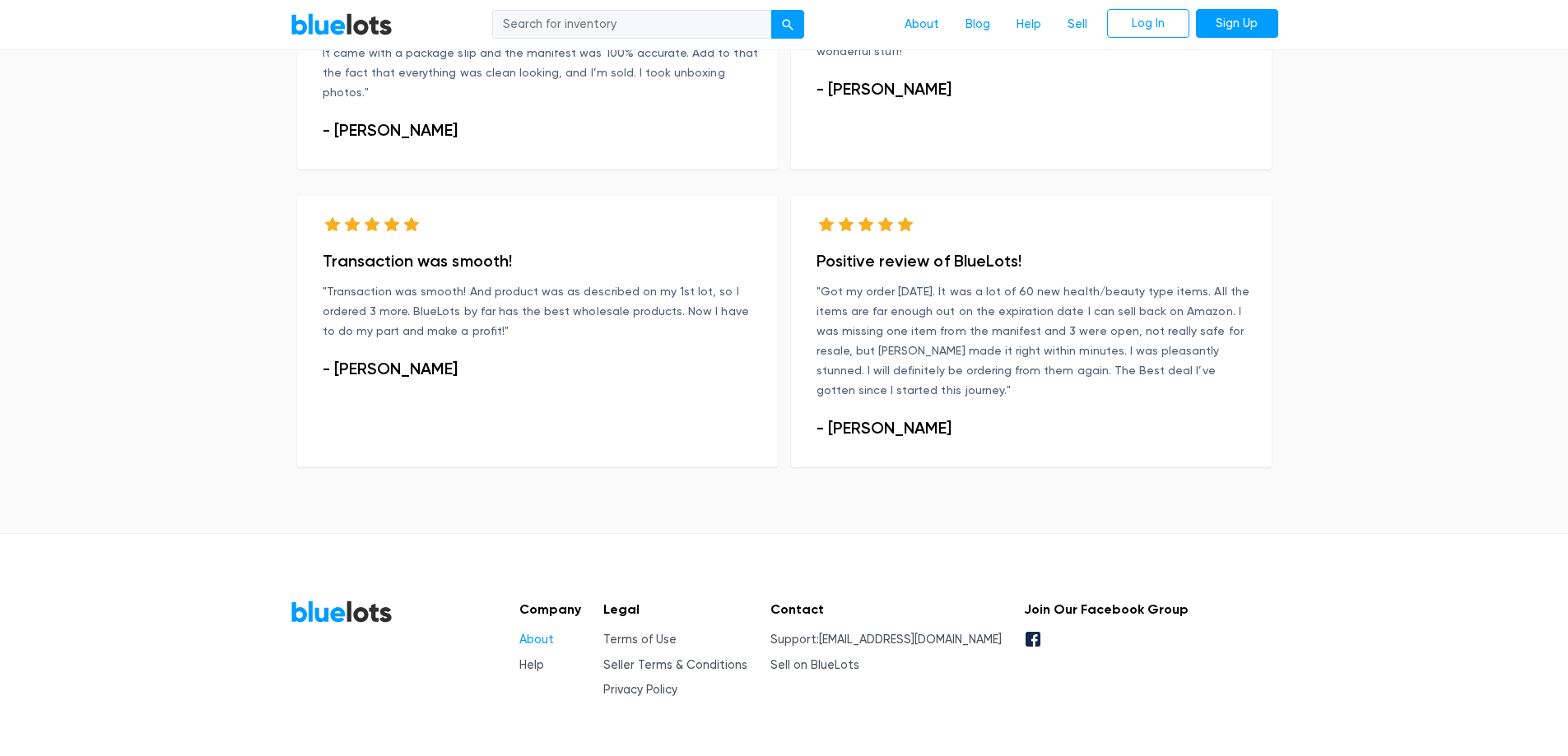
click at [541, 633] on link "About" at bounding box center [537, 640] width 35 height 14
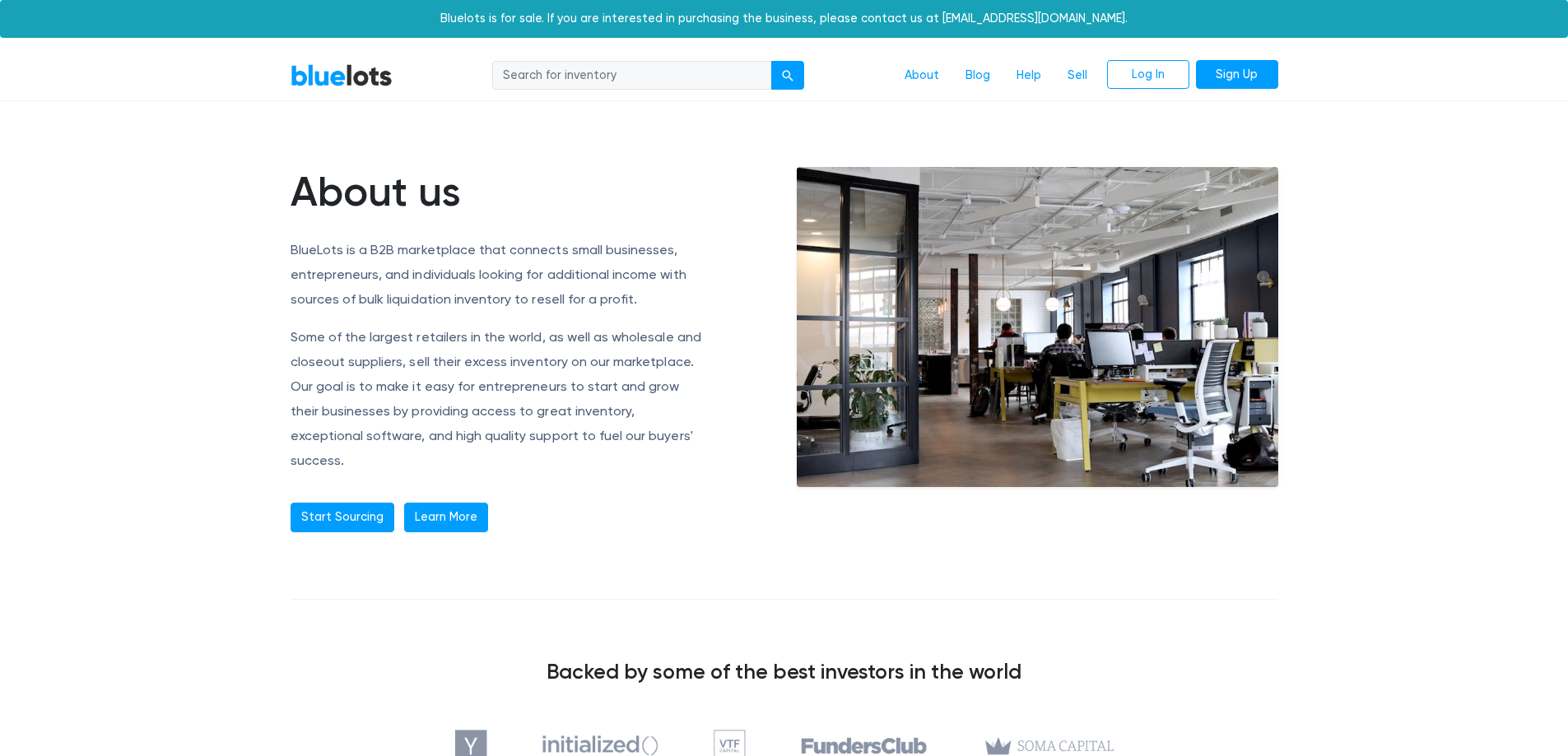
click at [423, 503] on link "Learn More" at bounding box center [446, 518] width 84 height 29
click at [1179, 73] on link "Log In" at bounding box center [1147, 75] width 82 height 29
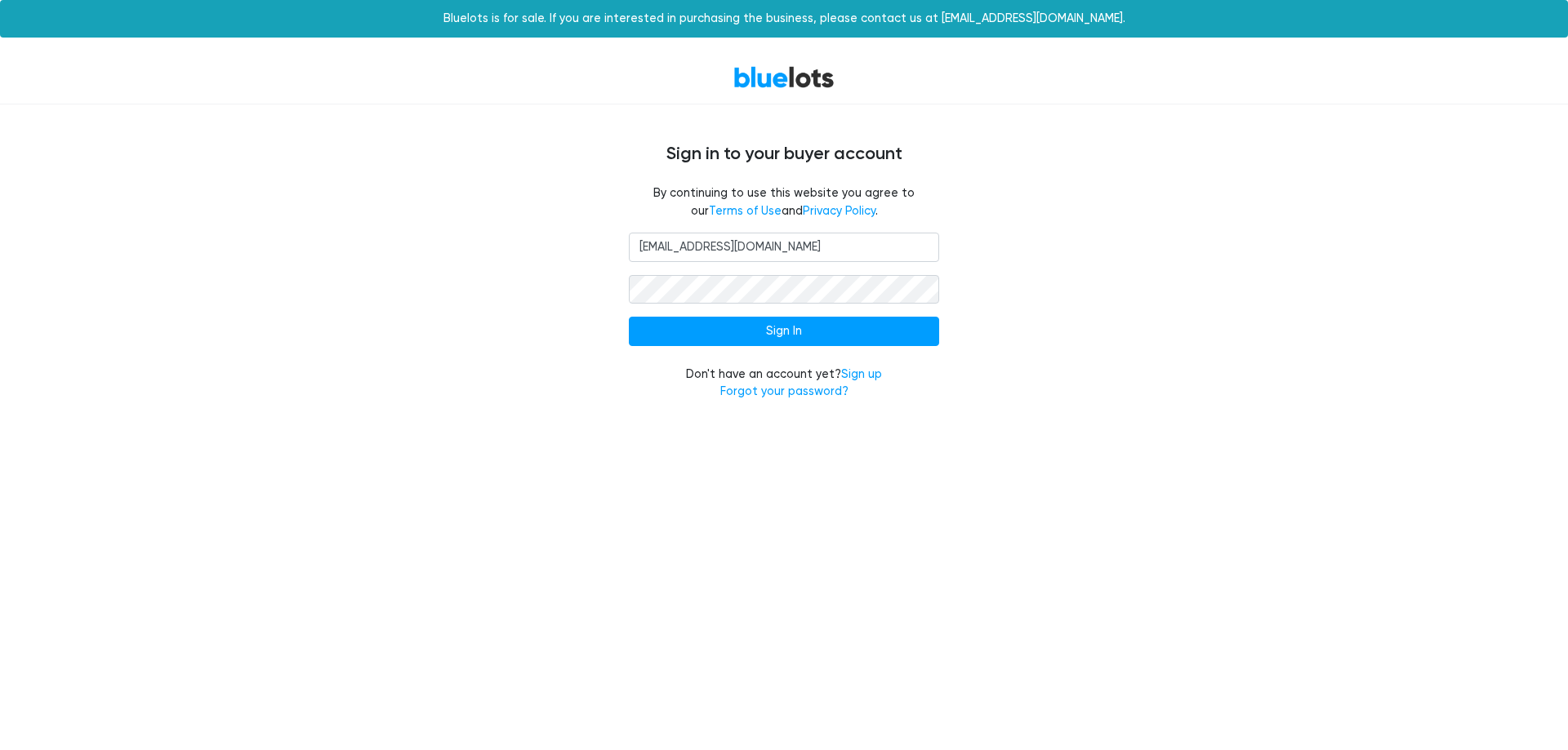
click at [793, 249] on input "[EMAIL_ADDRESS][DOMAIN_NAME]" at bounding box center [784, 247] width 311 height 29
type input "[PERSON_NAME][EMAIL_ADDRESS][DOMAIN_NAME]"
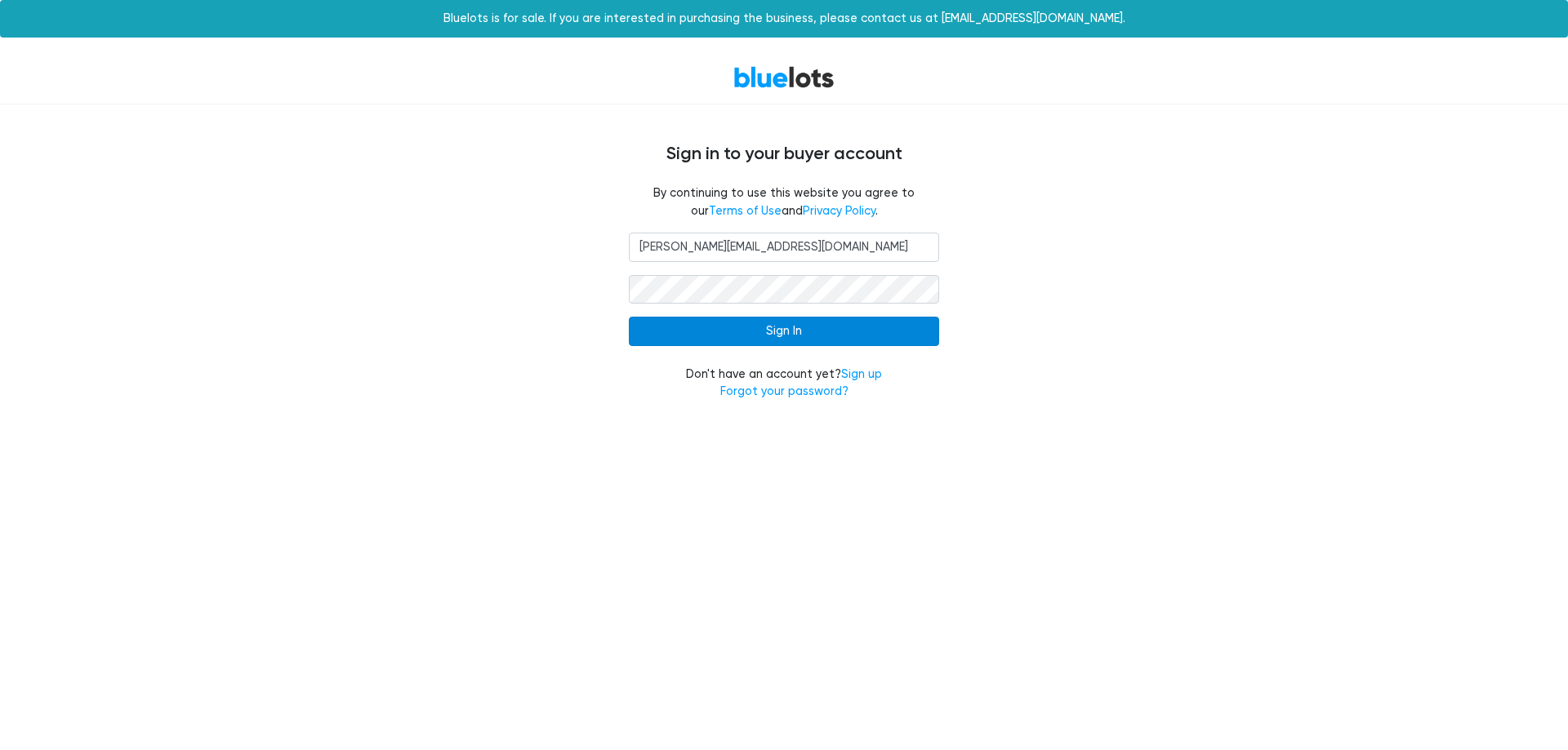
click at [806, 328] on input "Sign In" at bounding box center [784, 331] width 311 height 29
